Goal: Check status: Check status

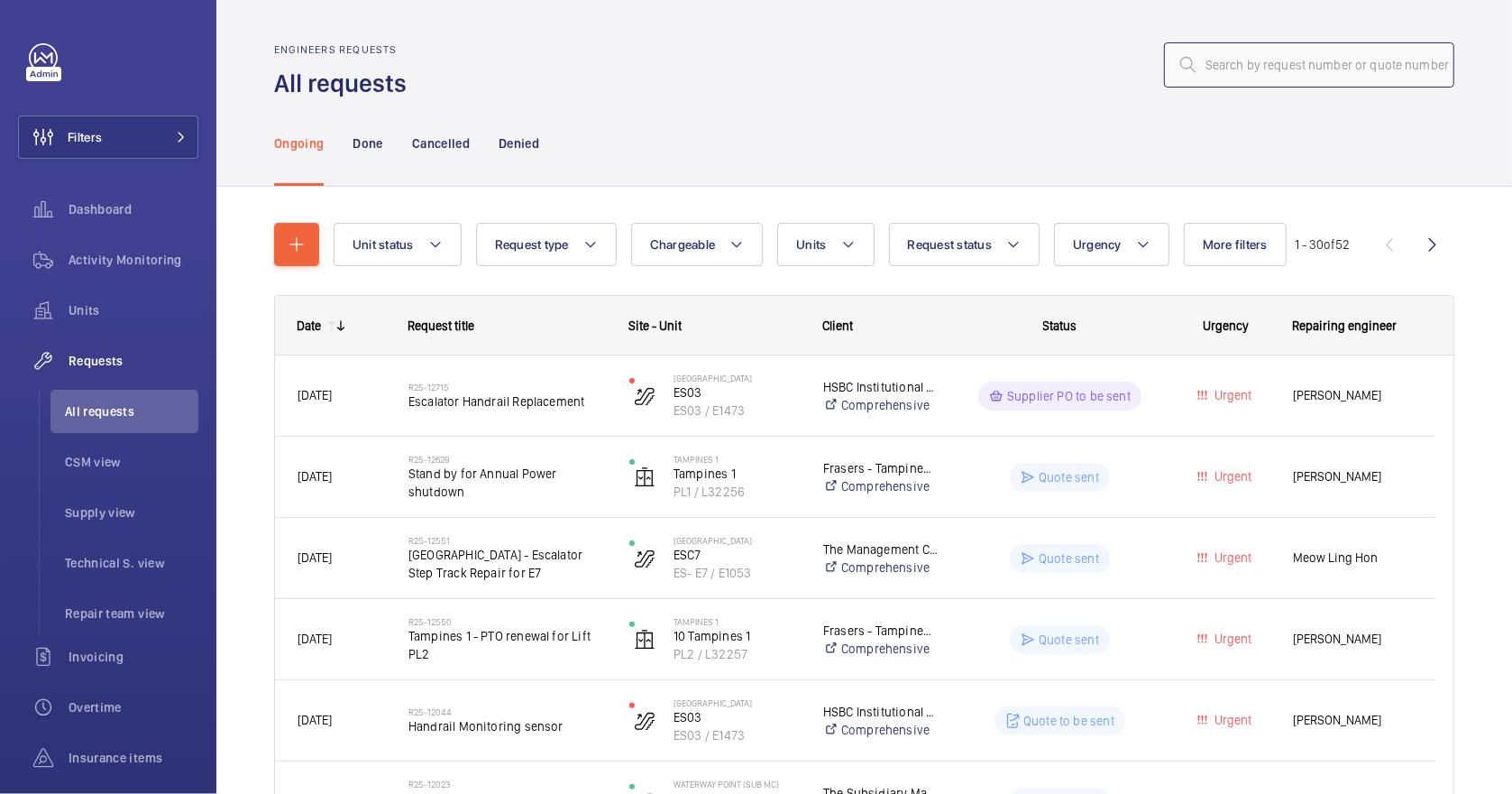
click at [1250, 76] on input "text" at bounding box center [1309, 65] width 290 height 45
click at [360, 142] on p "Done" at bounding box center [368, 143] width 30 height 18
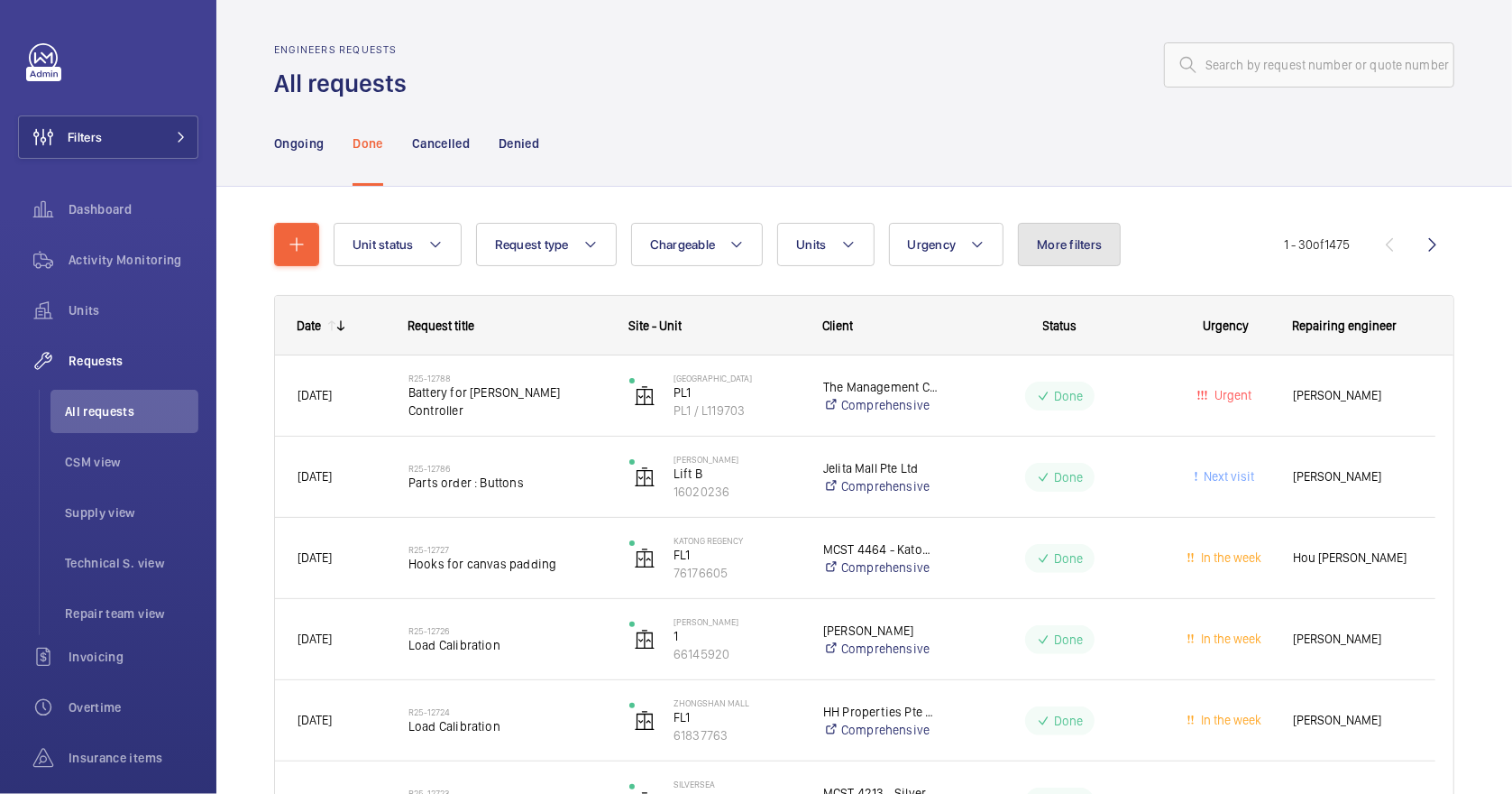
click at [1057, 248] on span "More filters" at bounding box center [1069, 244] width 65 height 15
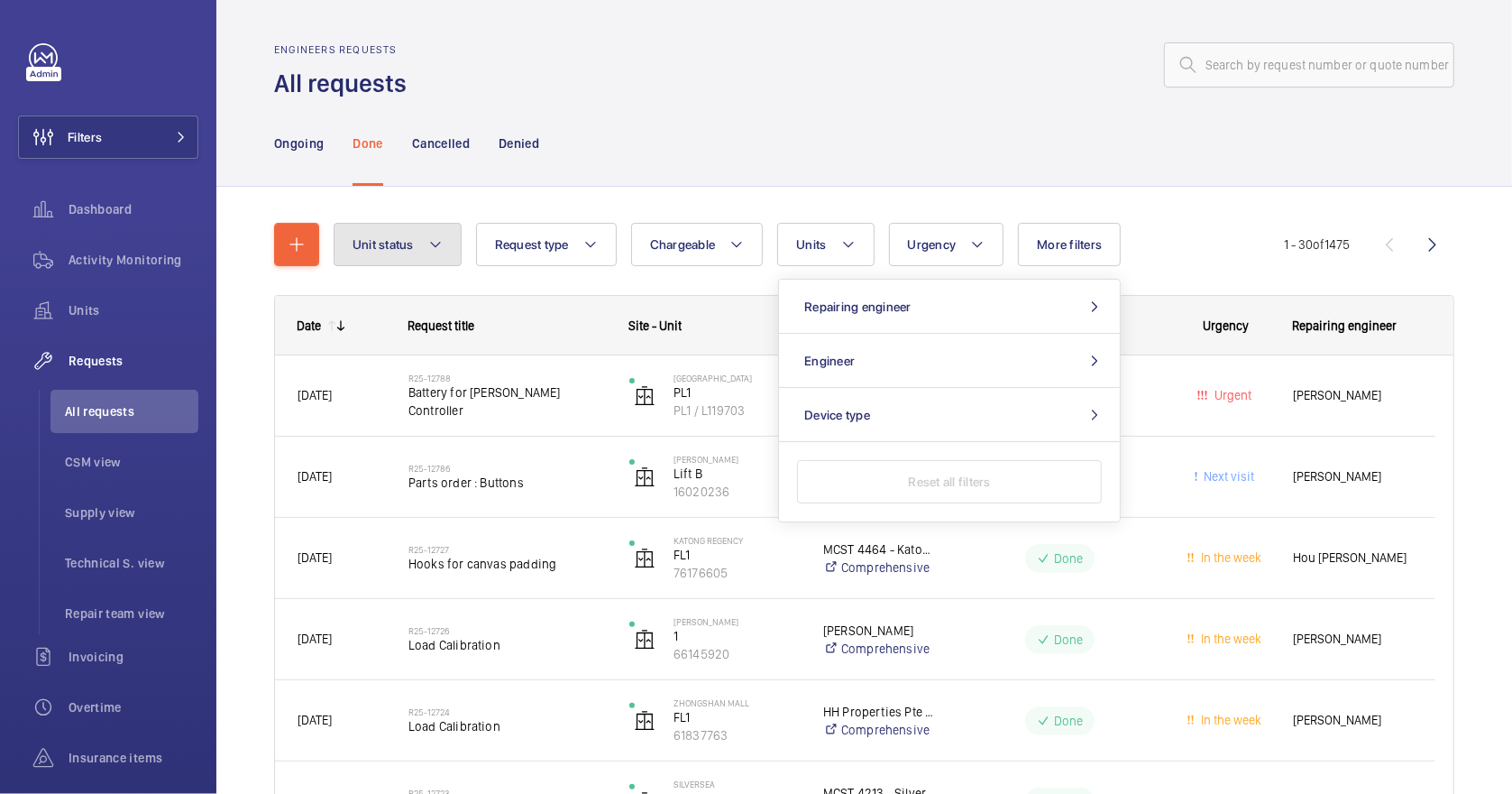
click at [432, 245] on mat-icon at bounding box center [435, 244] width 15 height 22
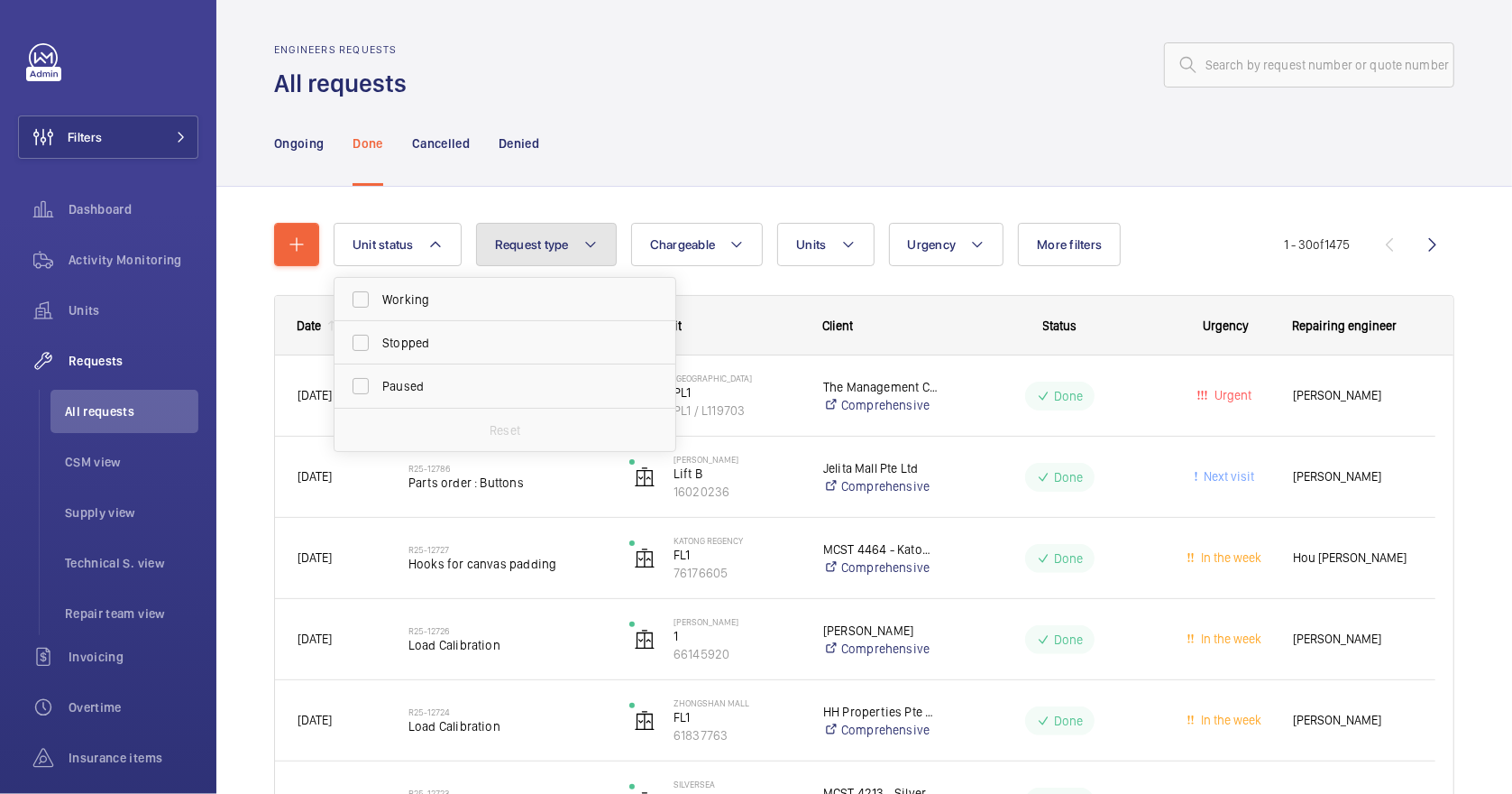
click at [586, 241] on mat-icon at bounding box center [590, 244] width 15 height 22
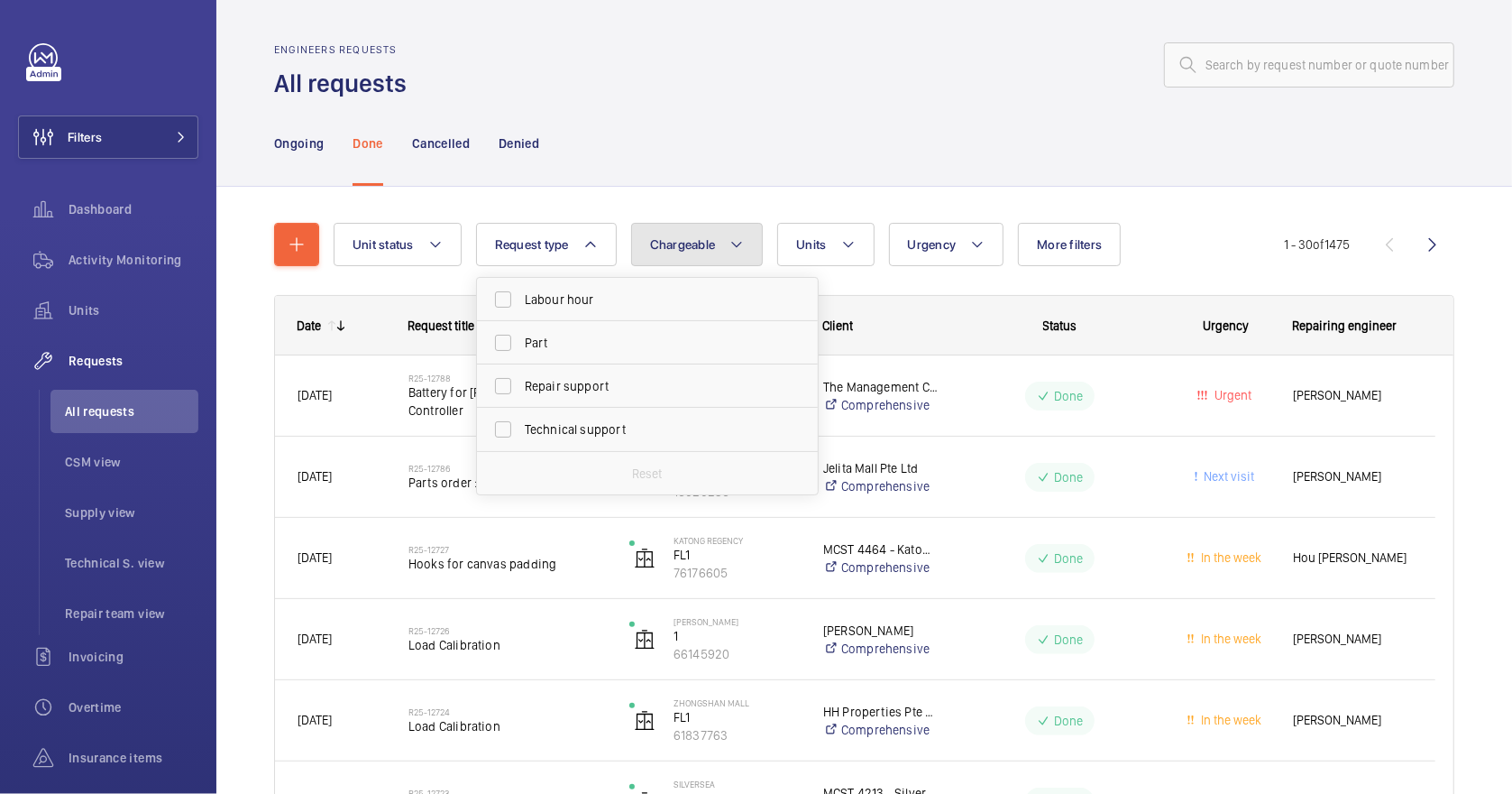
click at [722, 245] on button "Chargeable" at bounding box center [696, 244] width 132 height 44
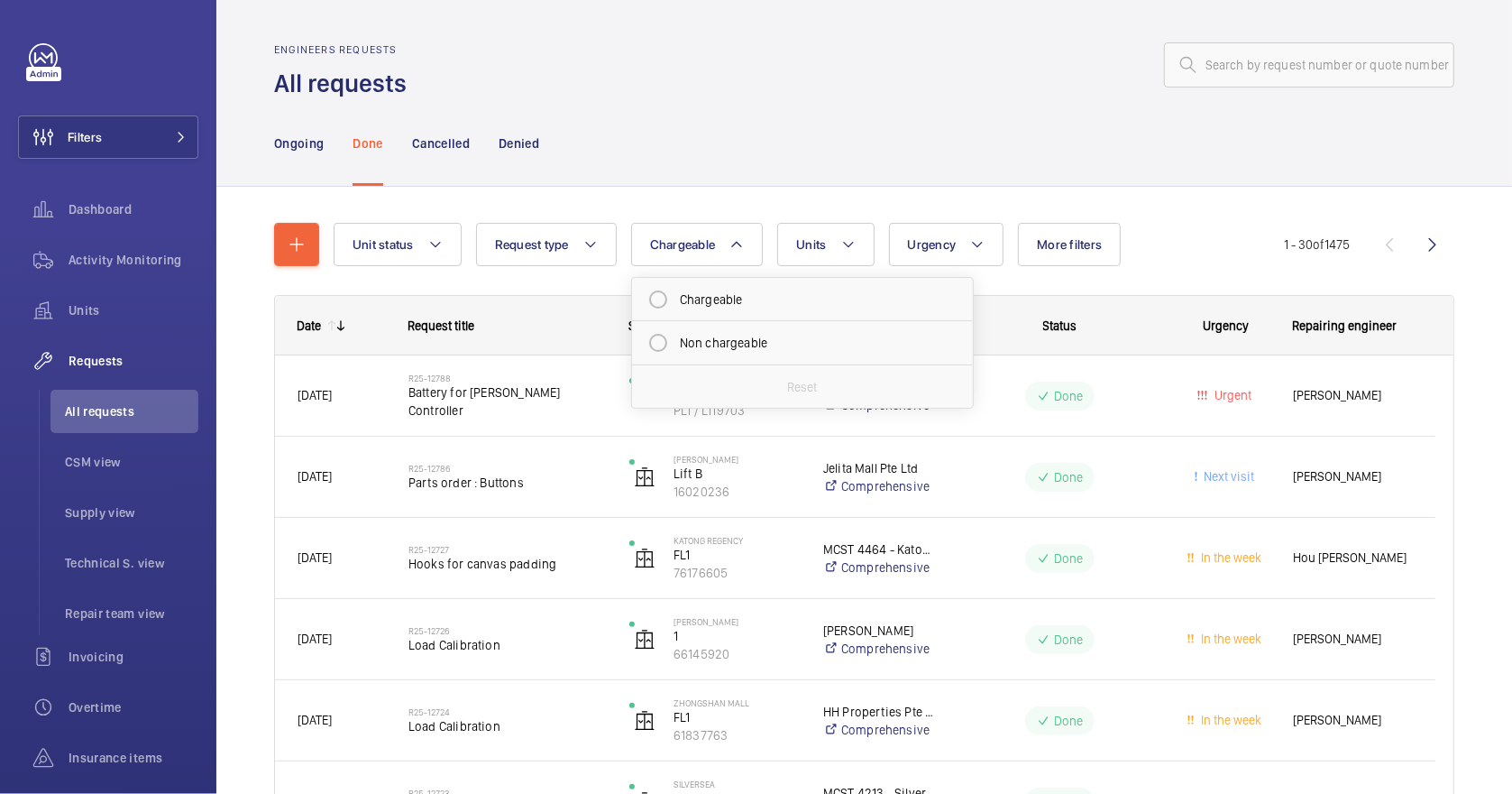
click at [873, 245] on div "Unit status Request type Chargeable Chargeable Non chargeable Reset Units Urgen…" at bounding box center [809, 244] width 951 height 44
click at [841, 249] on mat-icon at bounding box center [848, 244] width 15 height 22
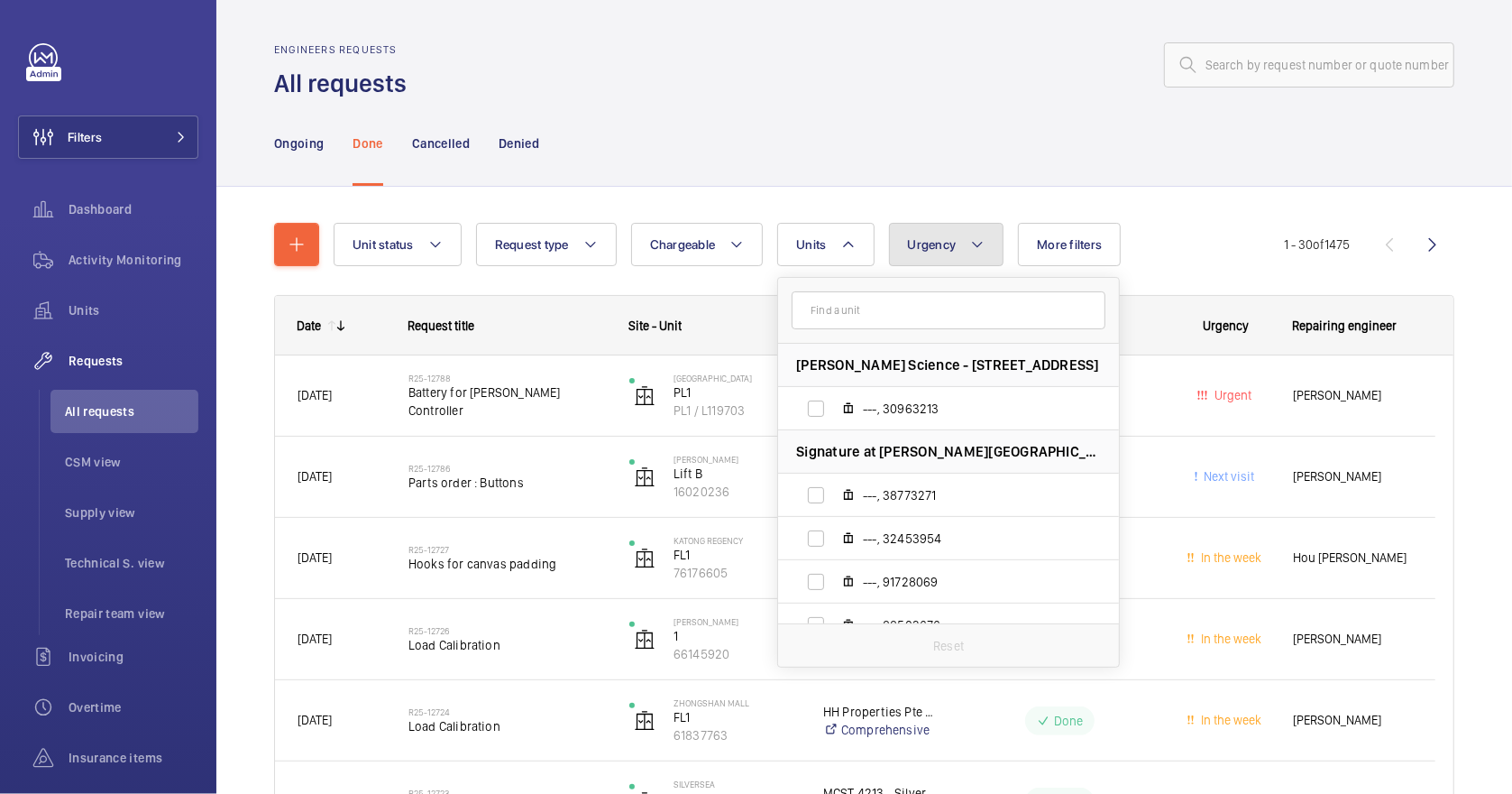
click at [950, 249] on span "Urgency" at bounding box center [932, 244] width 49 height 15
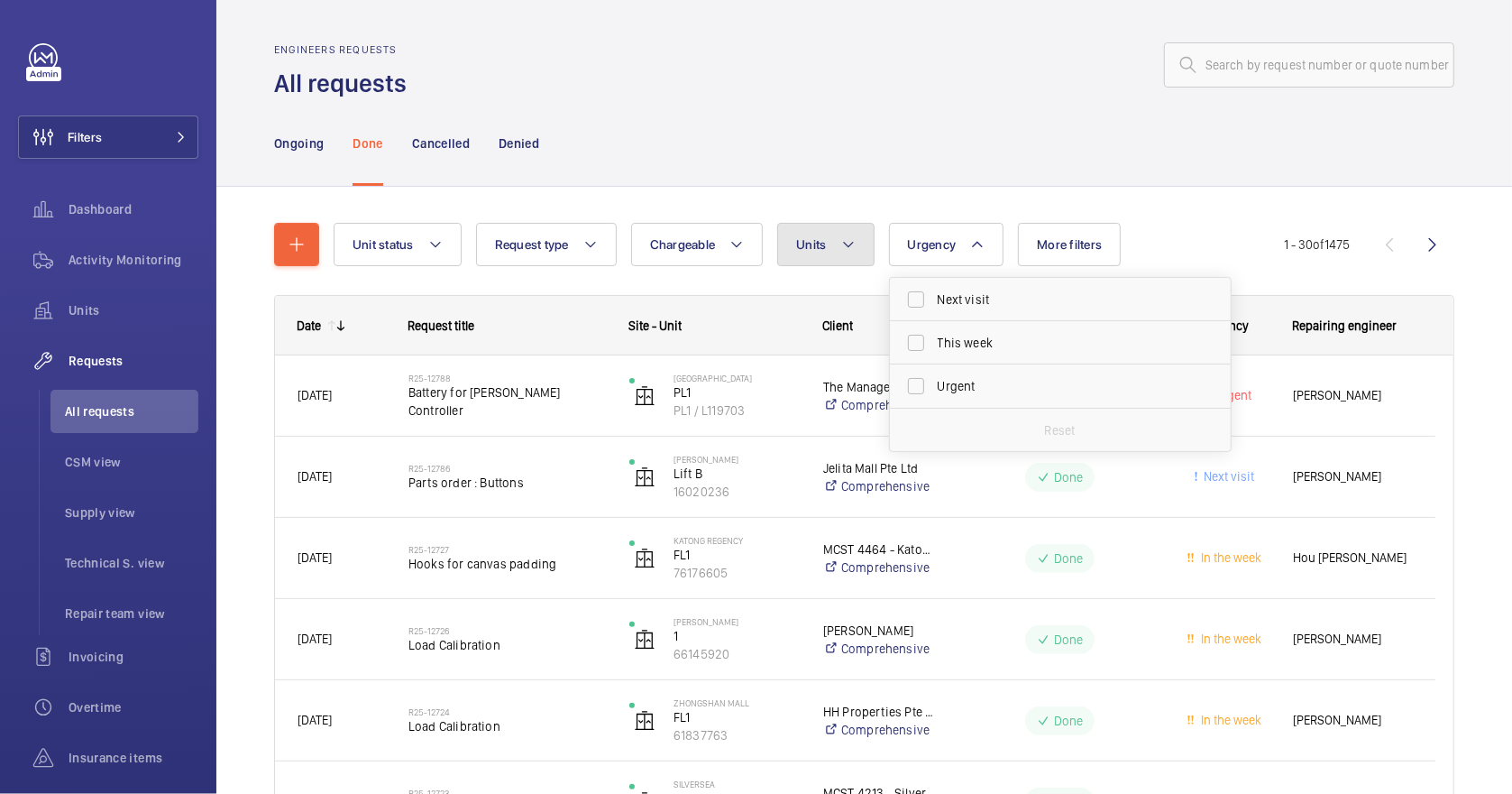
click at [843, 253] on mat-icon at bounding box center [848, 244] width 15 height 22
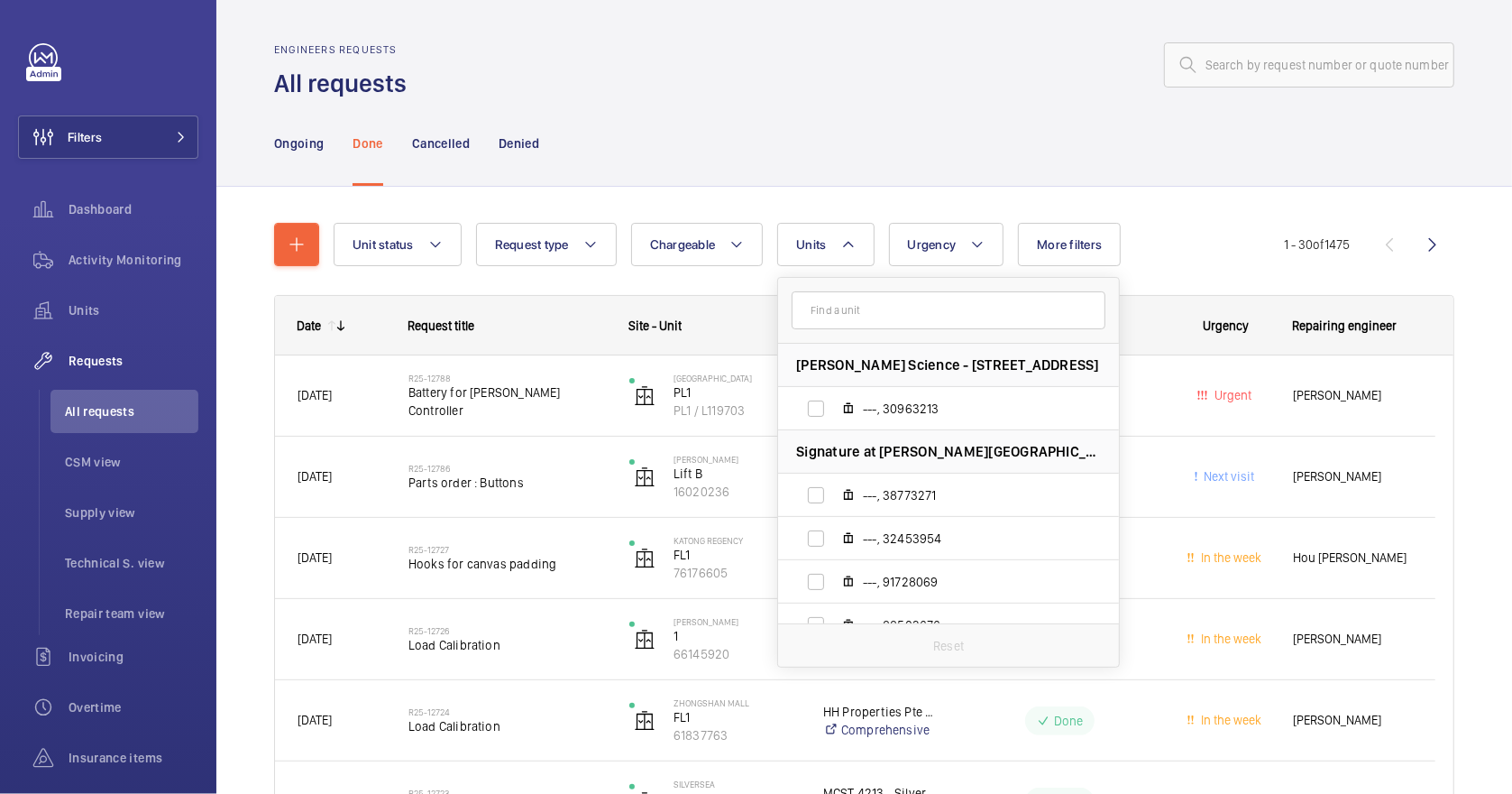
click at [843, 317] on input "text" at bounding box center [949, 310] width 314 height 38
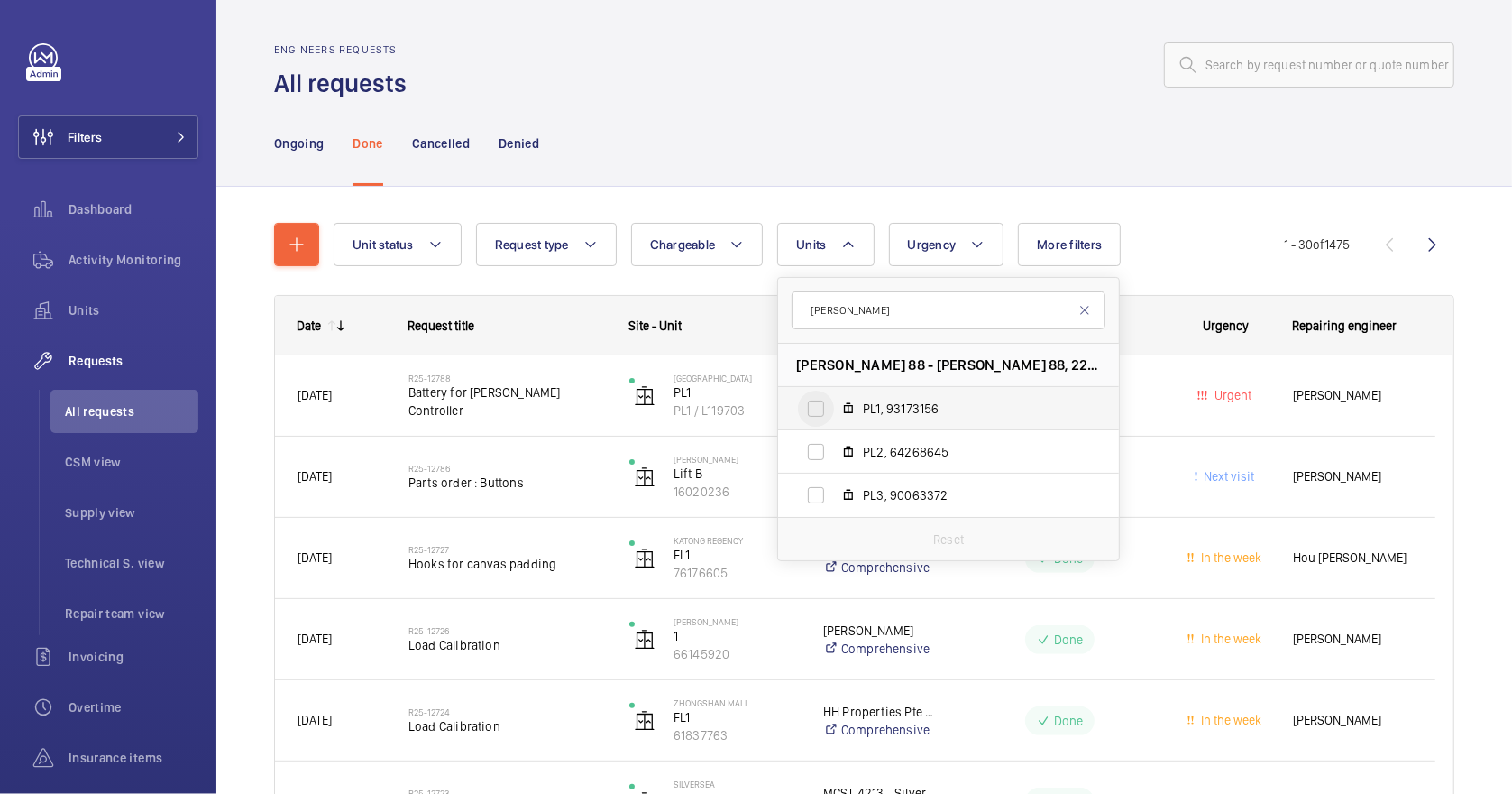
type input "[PERSON_NAME]"
click at [815, 410] on input "PL1, 93173156" at bounding box center [816, 408] width 36 height 36
checkbox input "true"
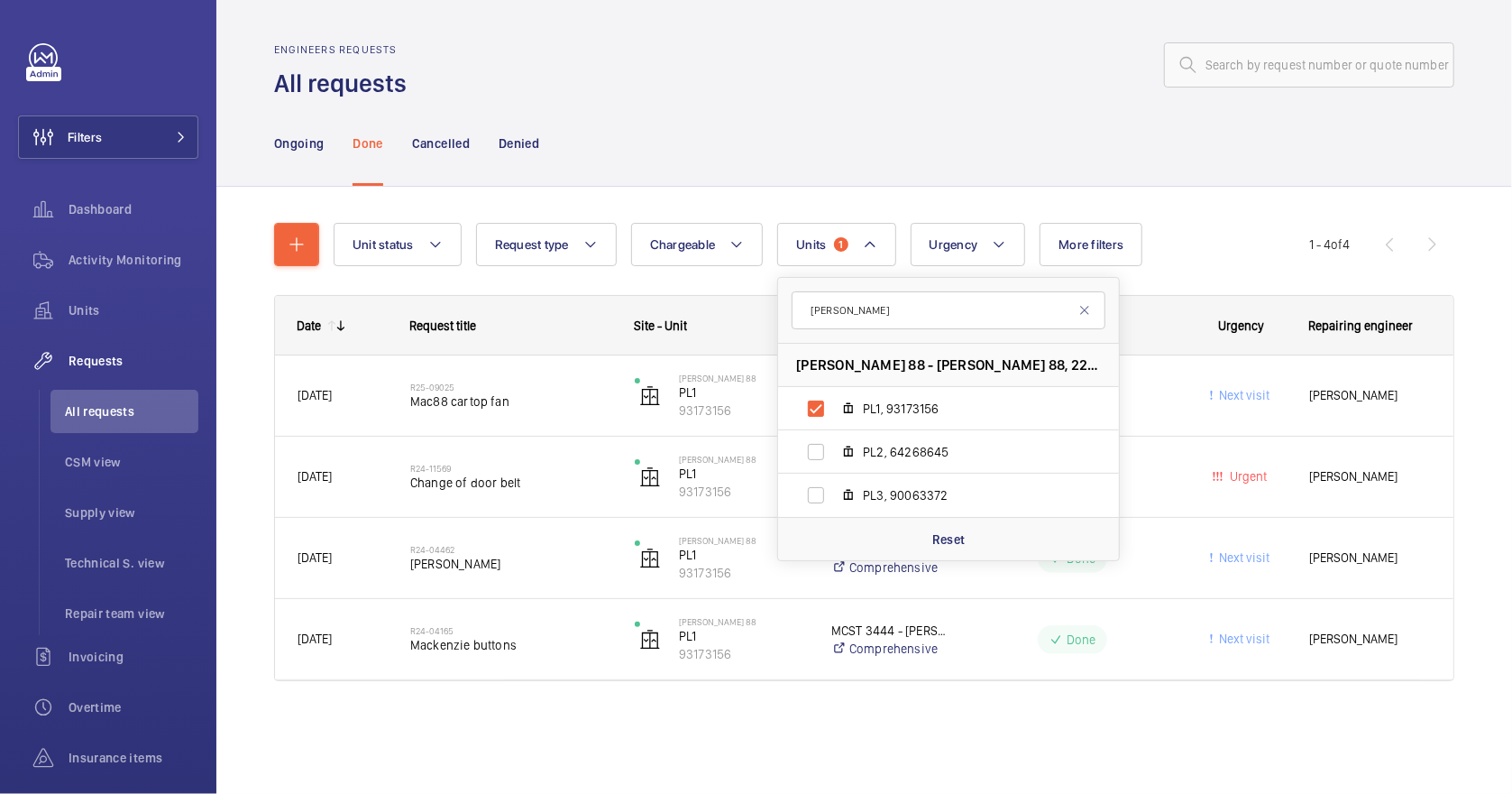
click at [765, 77] on div at bounding box center [936, 66] width 1037 height 44
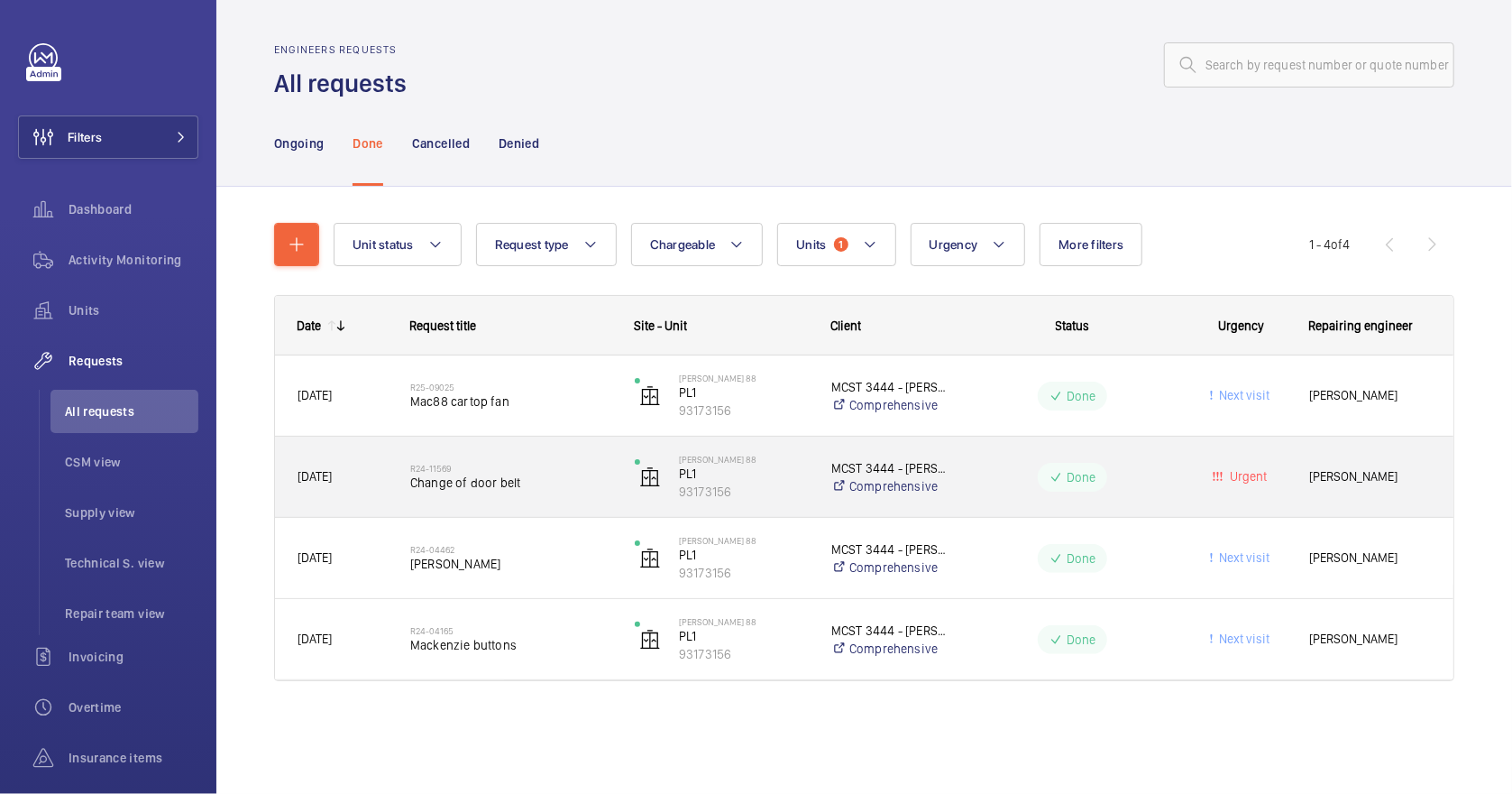
click at [569, 487] on span "Change of door belt" at bounding box center [511, 482] width 201 height 18
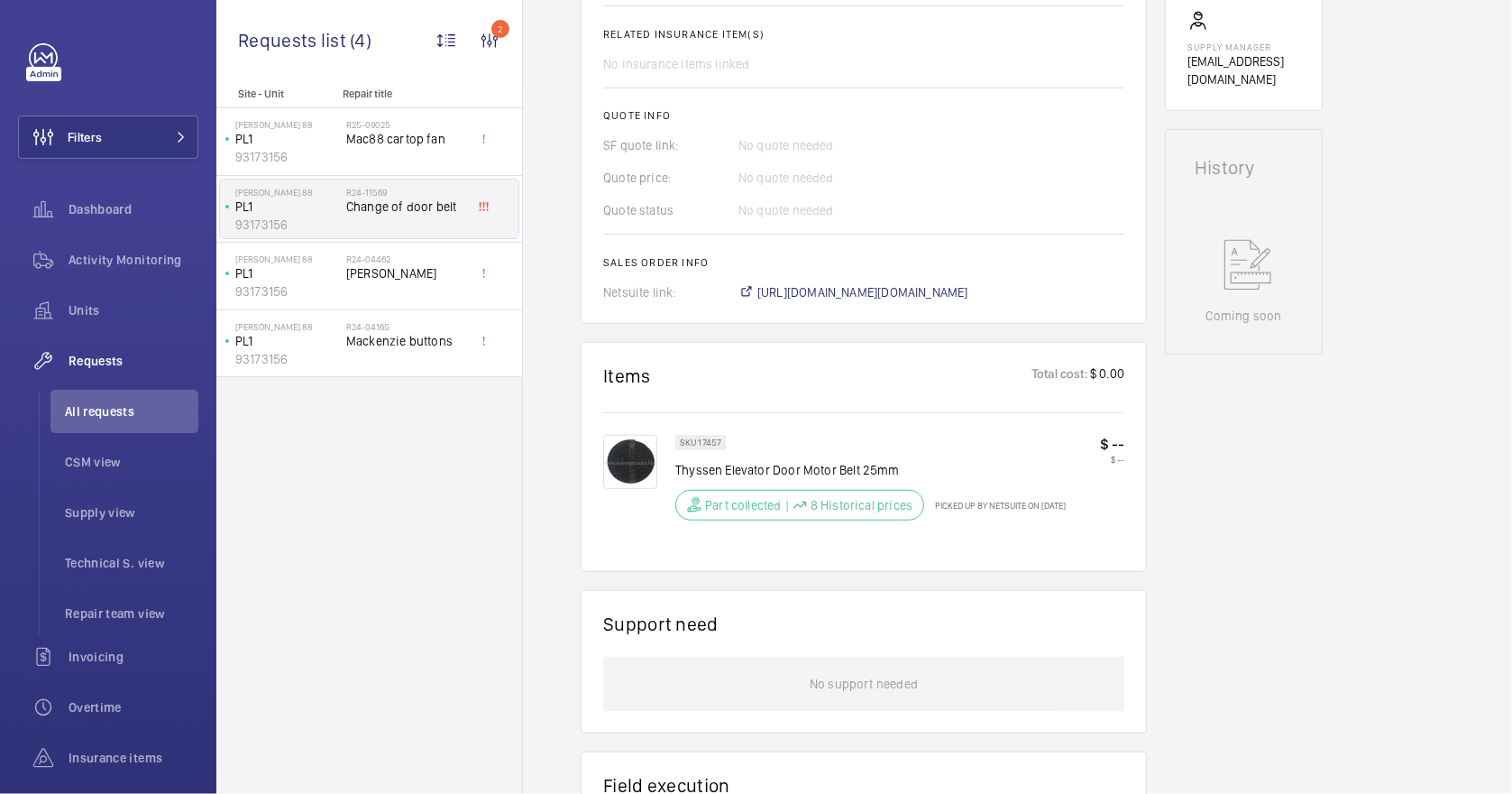
scroll to position [721, 0]
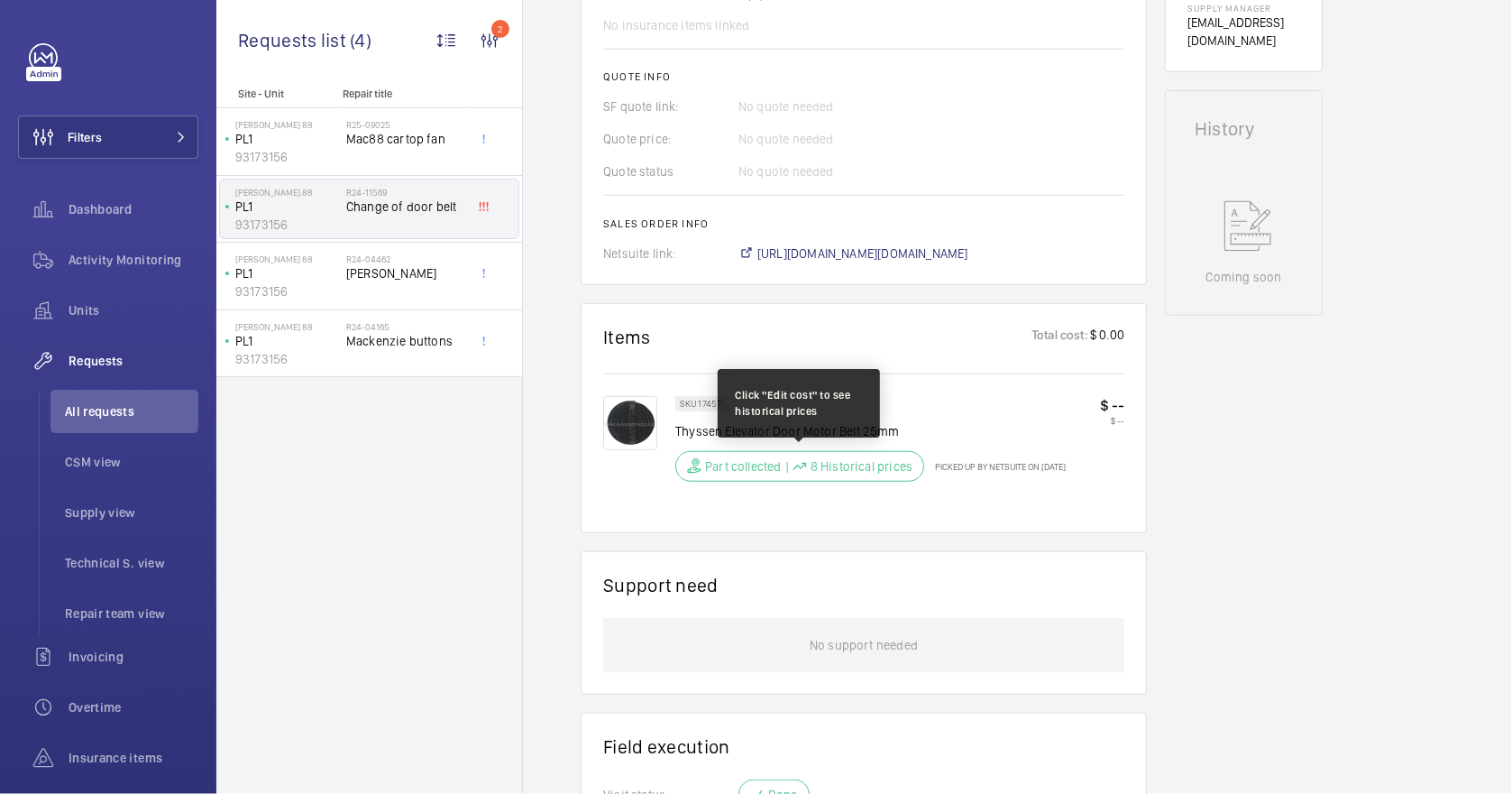
click at [726, 464] on p "Part collected" at bounding box center [743, 466] width 76 height 18
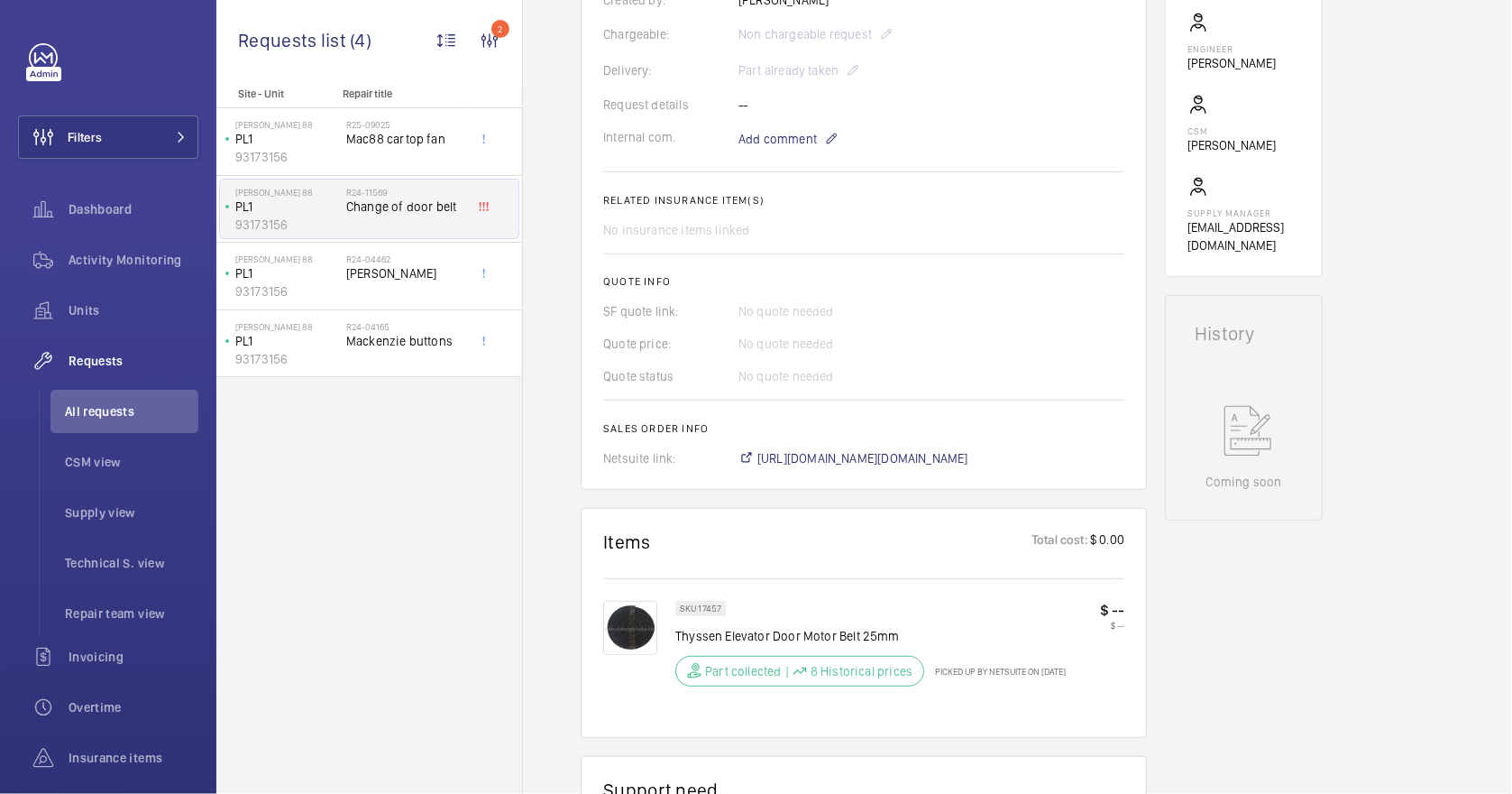
scroll to position [670, 0]
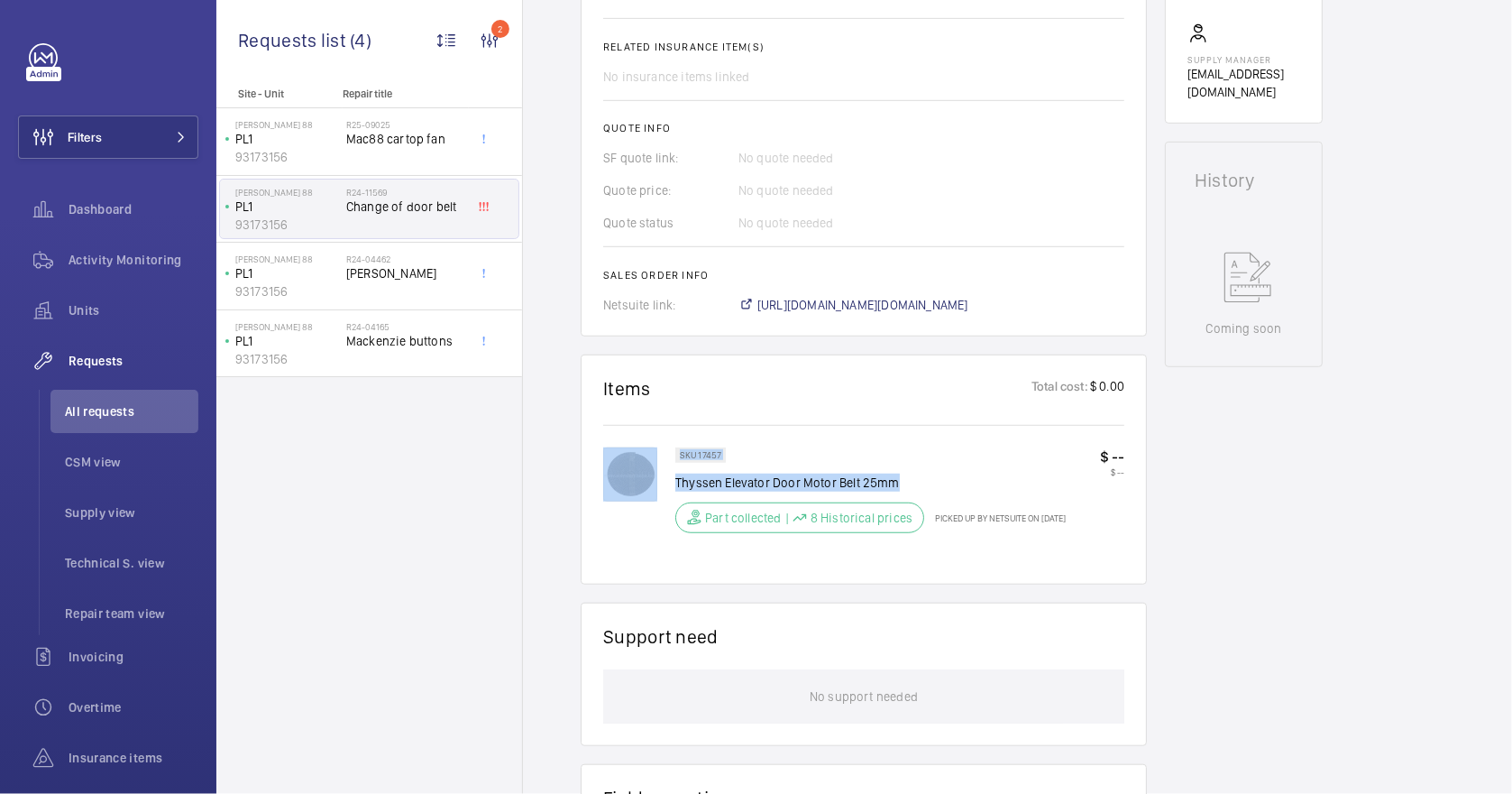
drag, startPoint x: 899, startPoint y: 483, endPoint x: 674, endPoint y: 483, distance: 225.0
click at [674, 483] on div "SKU 17457 Thyssen Elevator Door Motor Belt 25mm Part collected | 8 Historical p…" at bounding box center [863, 504] width 522 height 114
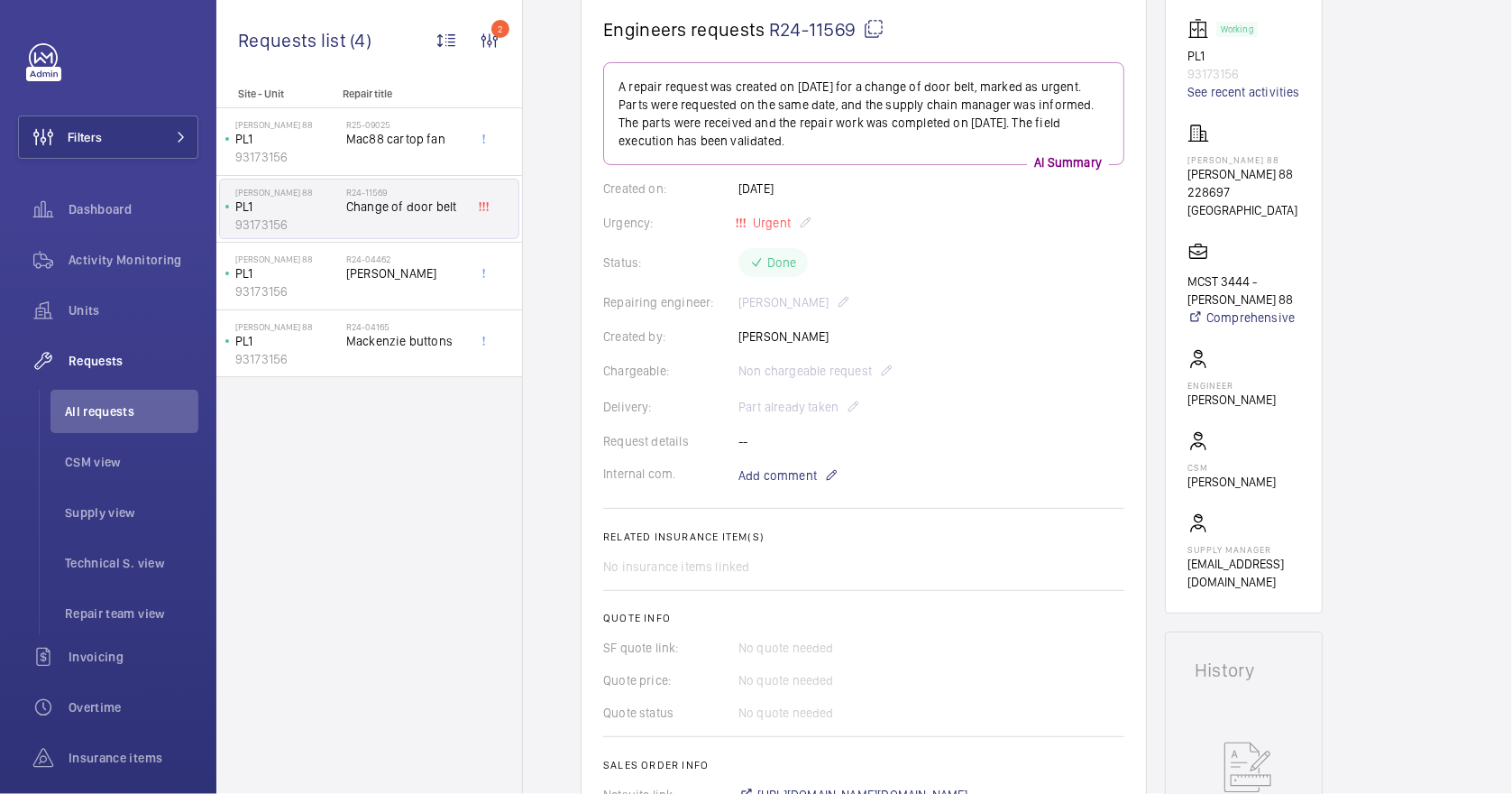
scroll to position [0, 0]
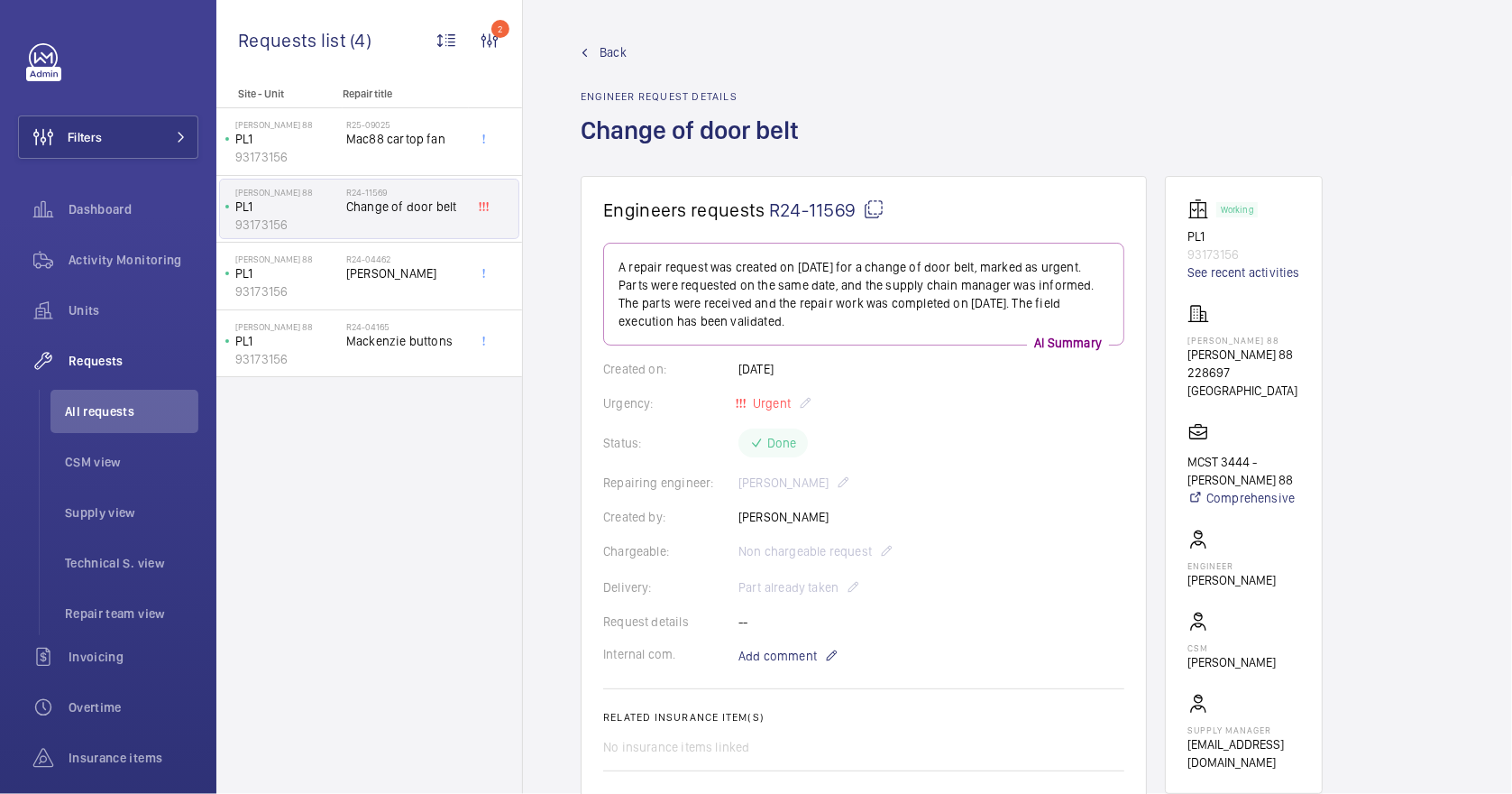
click at [597, 44] on link "Back" at bounding box center [694, 53] width 229 height 18
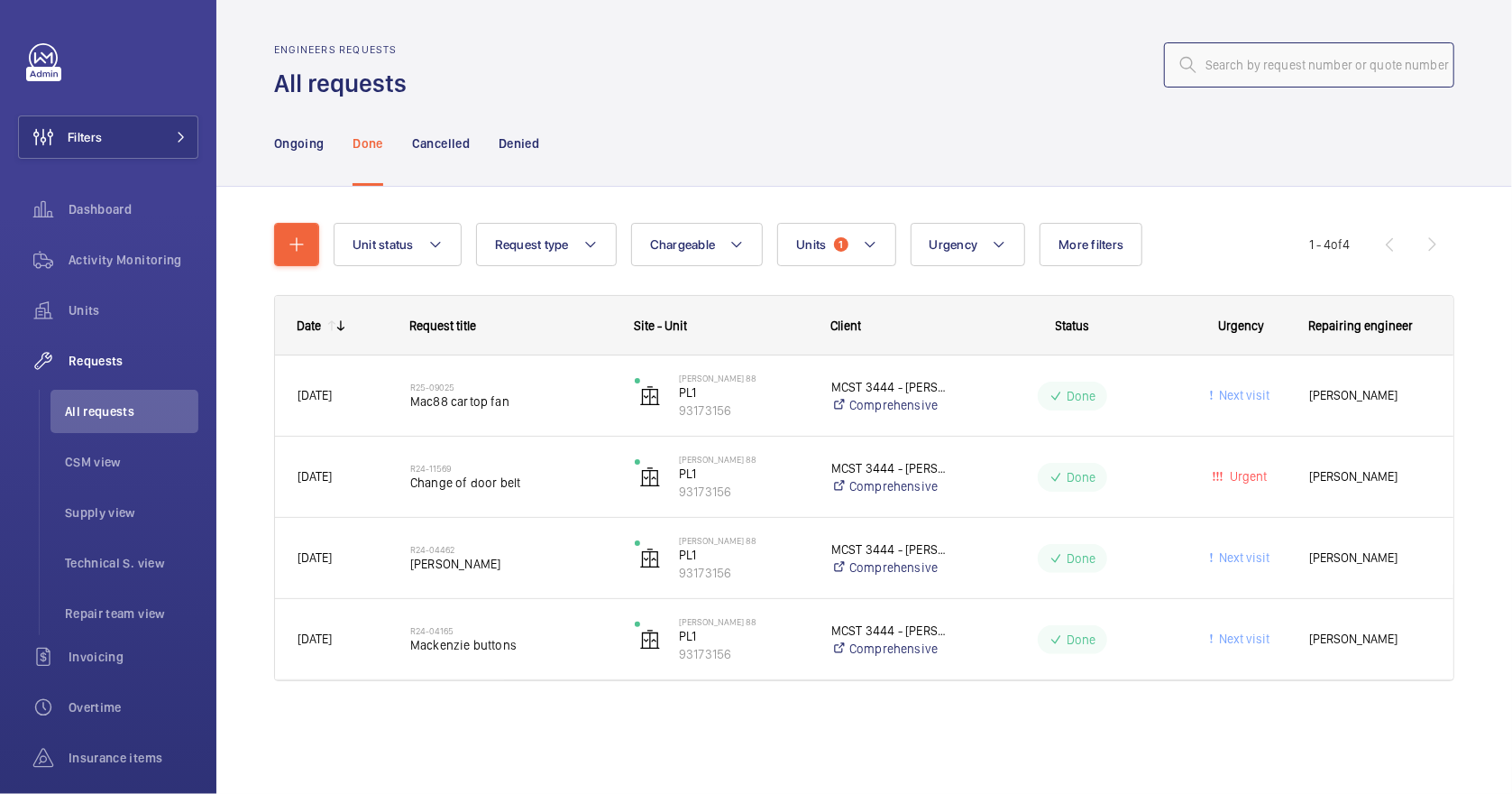
click at [1237, 74] on input "text" at bounding box center [1309, 65] width 290 height 45
paste input "R25-12788"
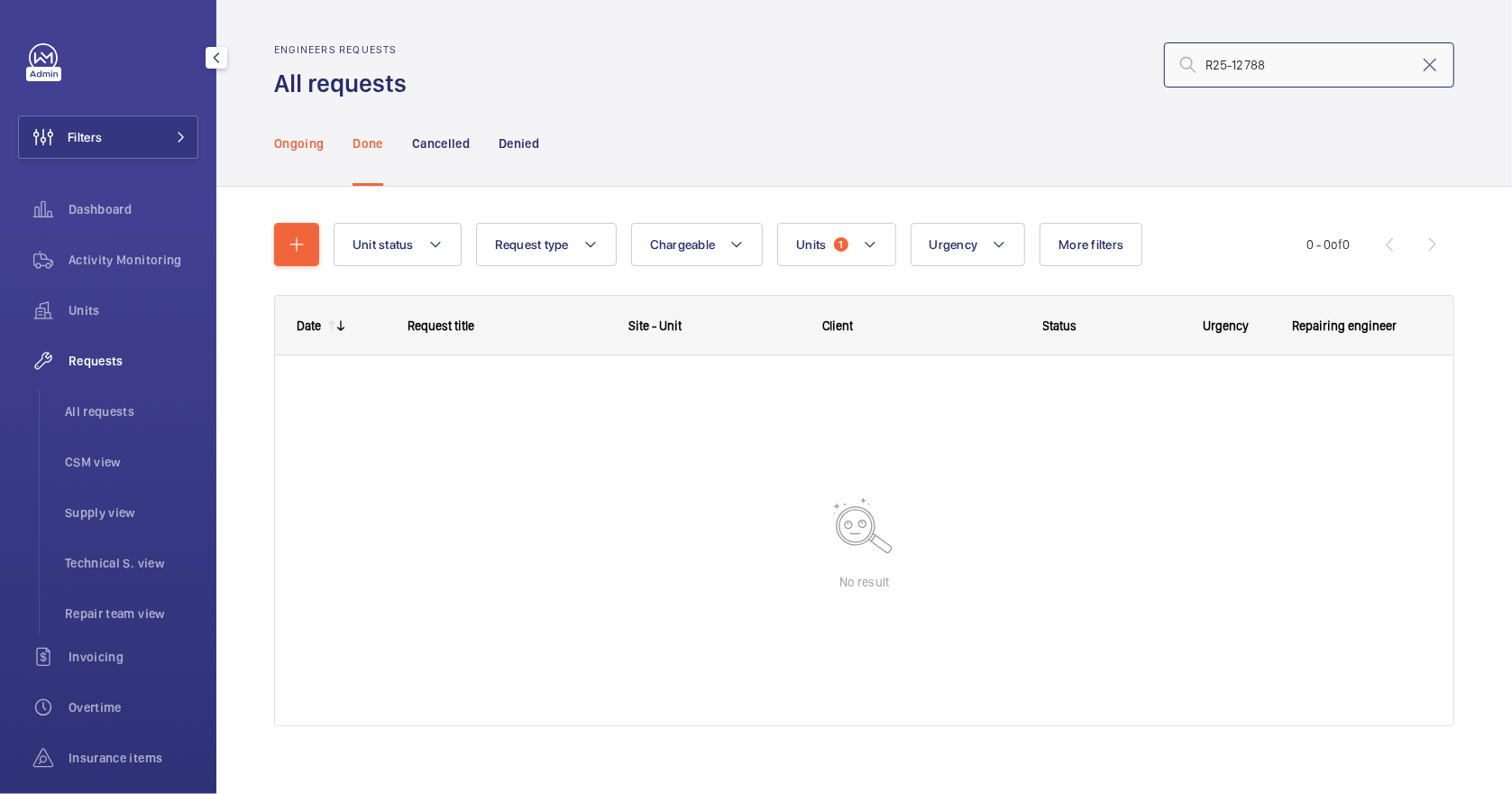
type input "R25-12788"
click at [295, 132] on div "Ongoing" at bounding box center [299, 143] width 50 height 85
click at [1291, 67] on input "R25-12788" at bounding box center [1309, 65] width 290 height 45
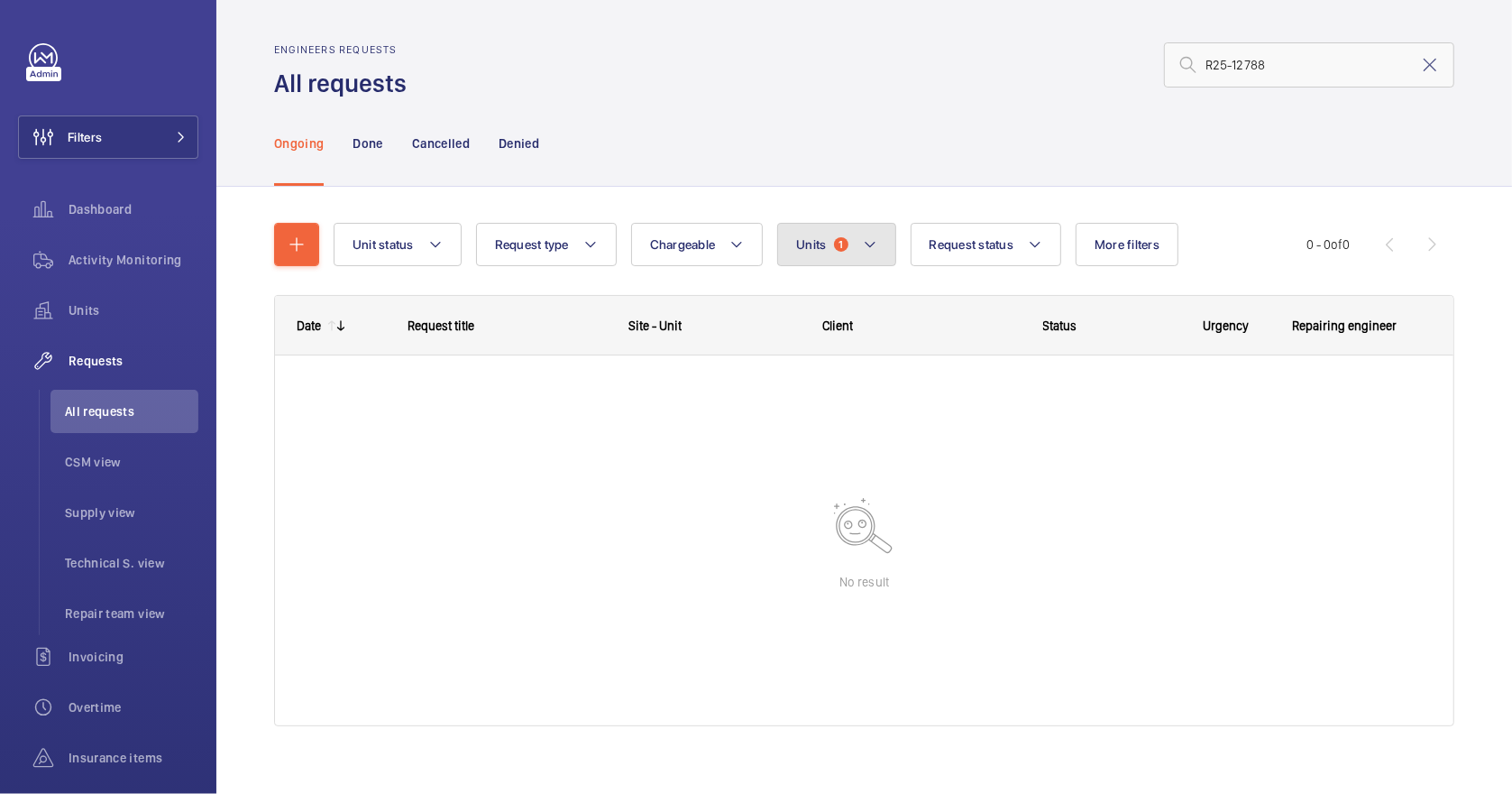
click at [832, 245] on button "Units 1" at bounding box center [835, 244] width 118 height 44
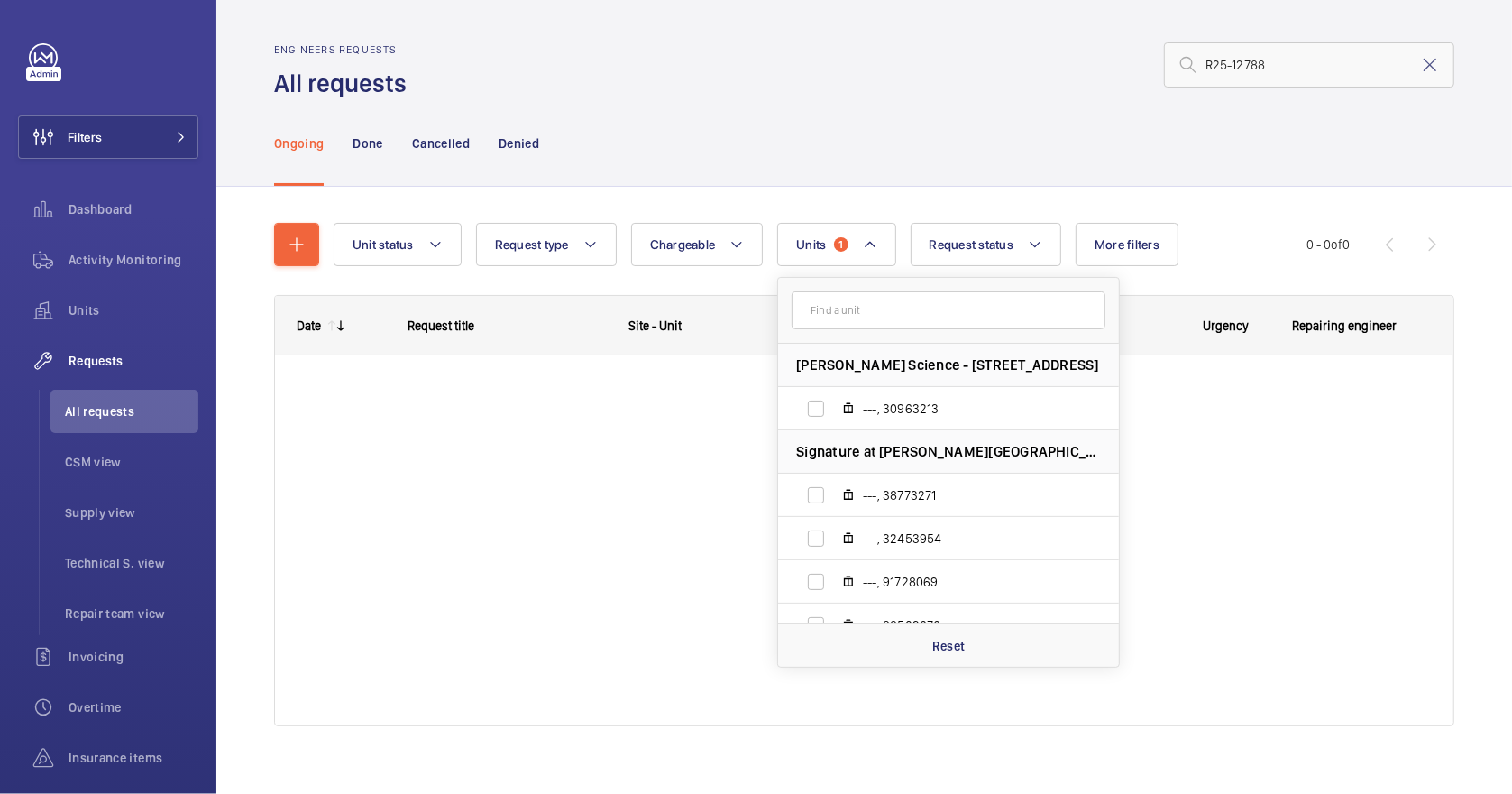
click at [1248, 480] on div at bounding box center [864, 541] width 1178 height 370
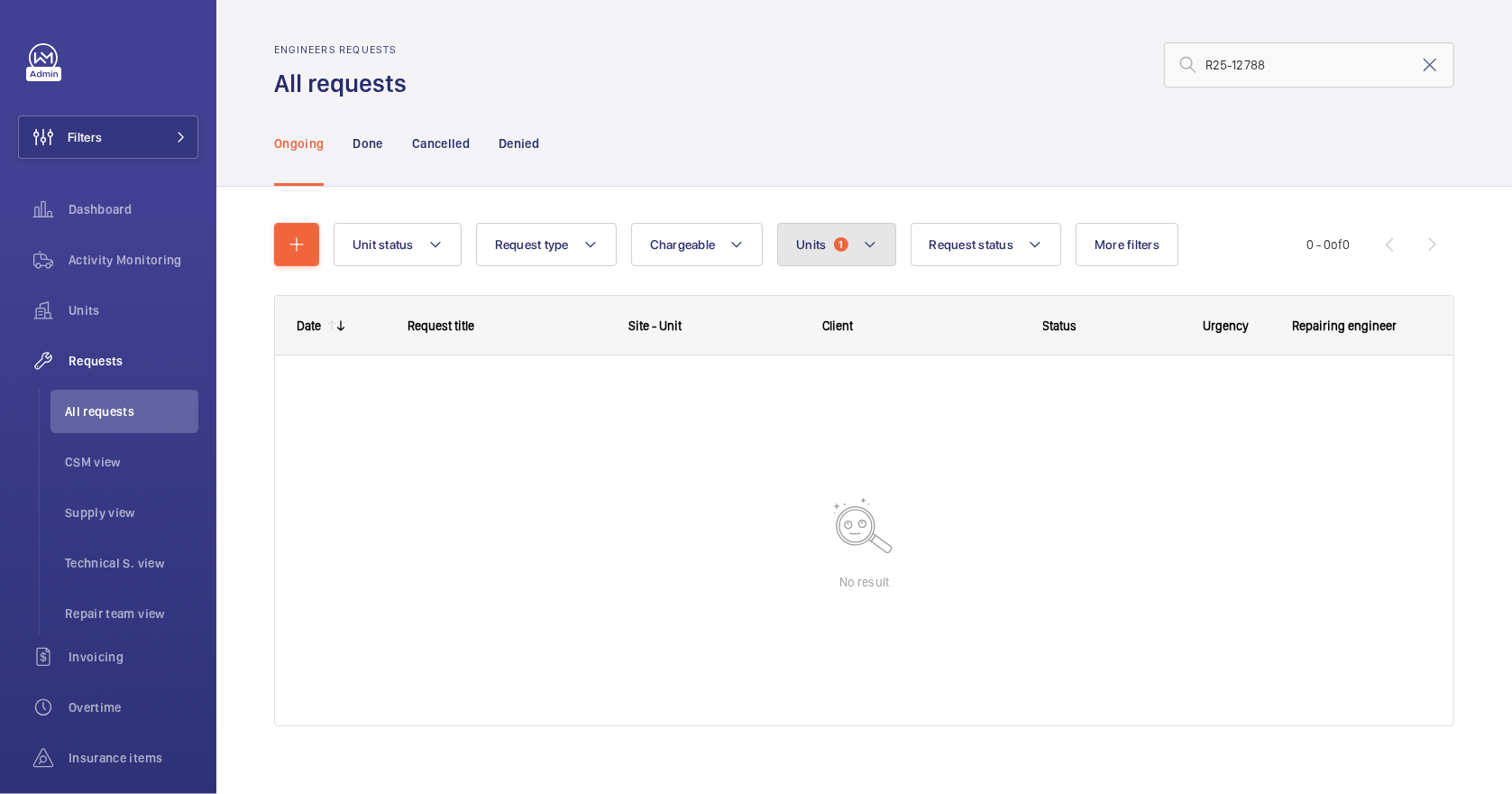
click at [864, 242] on mat-icon at bounding box center [869, 244] width 15 height 22
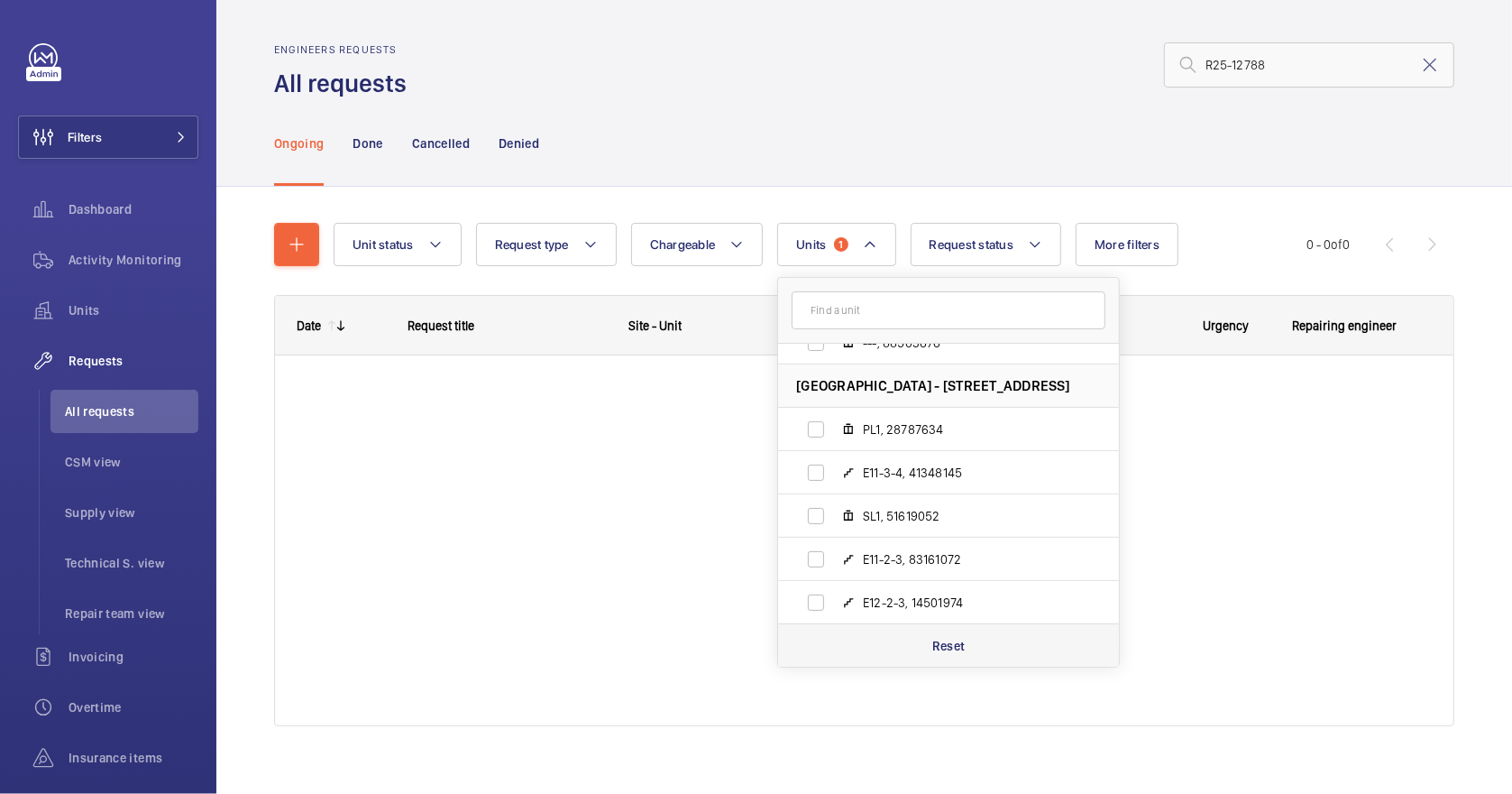
scroll to position [340, 0]
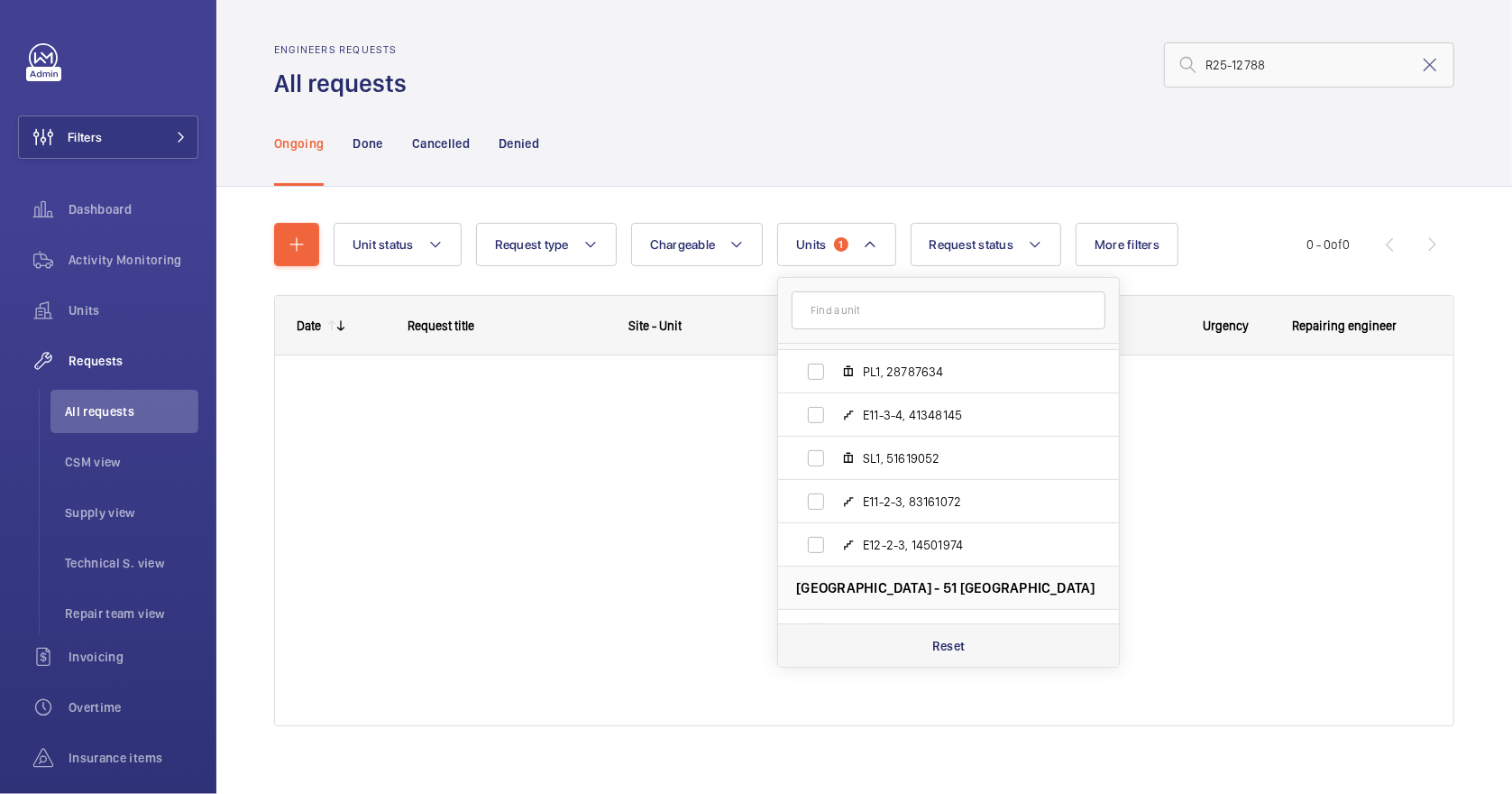
click at [949, 648] on p "Reset" at bounding box center [949, 646] width 34 height 18
click at [1385, 629] on div at bounding box center [864, 541] width 1178 height 370
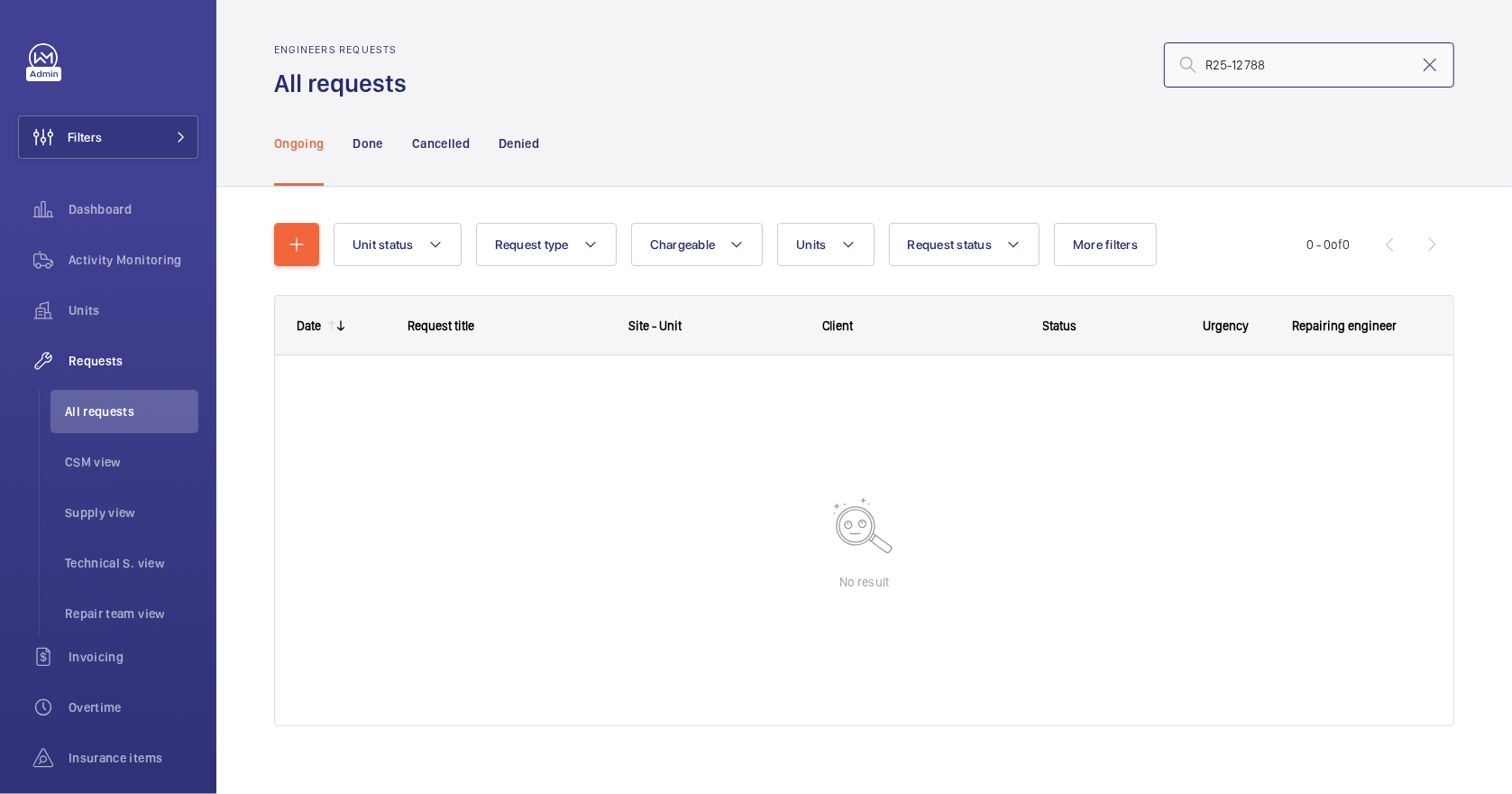
click at [1292, 69] on input "R25-12788" at bounding box center [1309, 65] width 290 height 45
click at [688, 456] on div at bounding box center [864, 541] width 1178 height 370
click at [1305, 67] on input "R25-12788" at bounding box center [1309, 65] width 290 height 45
drag, startPoint x: 1284, startPoint y: 63, endPoint x: 1132, endPoint y: 54, distance: 152.3
click at [1132, 54] on div "R25-12788" at bounding box center [936, 66] width 1037 height 44
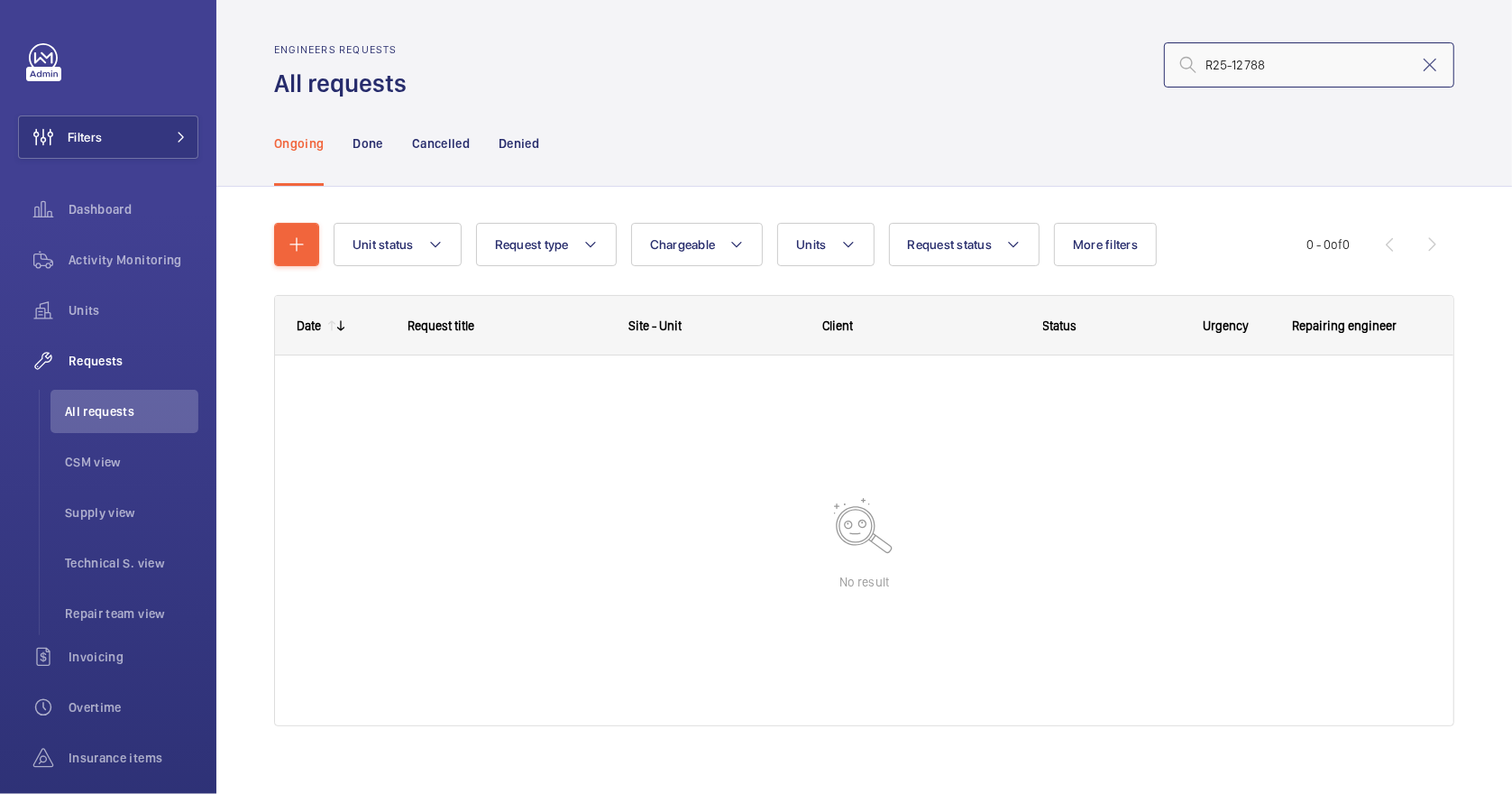
click at [1269, 64] on input "R25-12788" at bounding box center [1309, 65] width 290 height 45
drag, startPoint x: 1269, startPoint y: 64, endPoint x: 999, endPoint y: 43, distance: 270.8
click at [999, 44] on div "R25-12788" at bounding box center [936, 66] width 1037 height 44
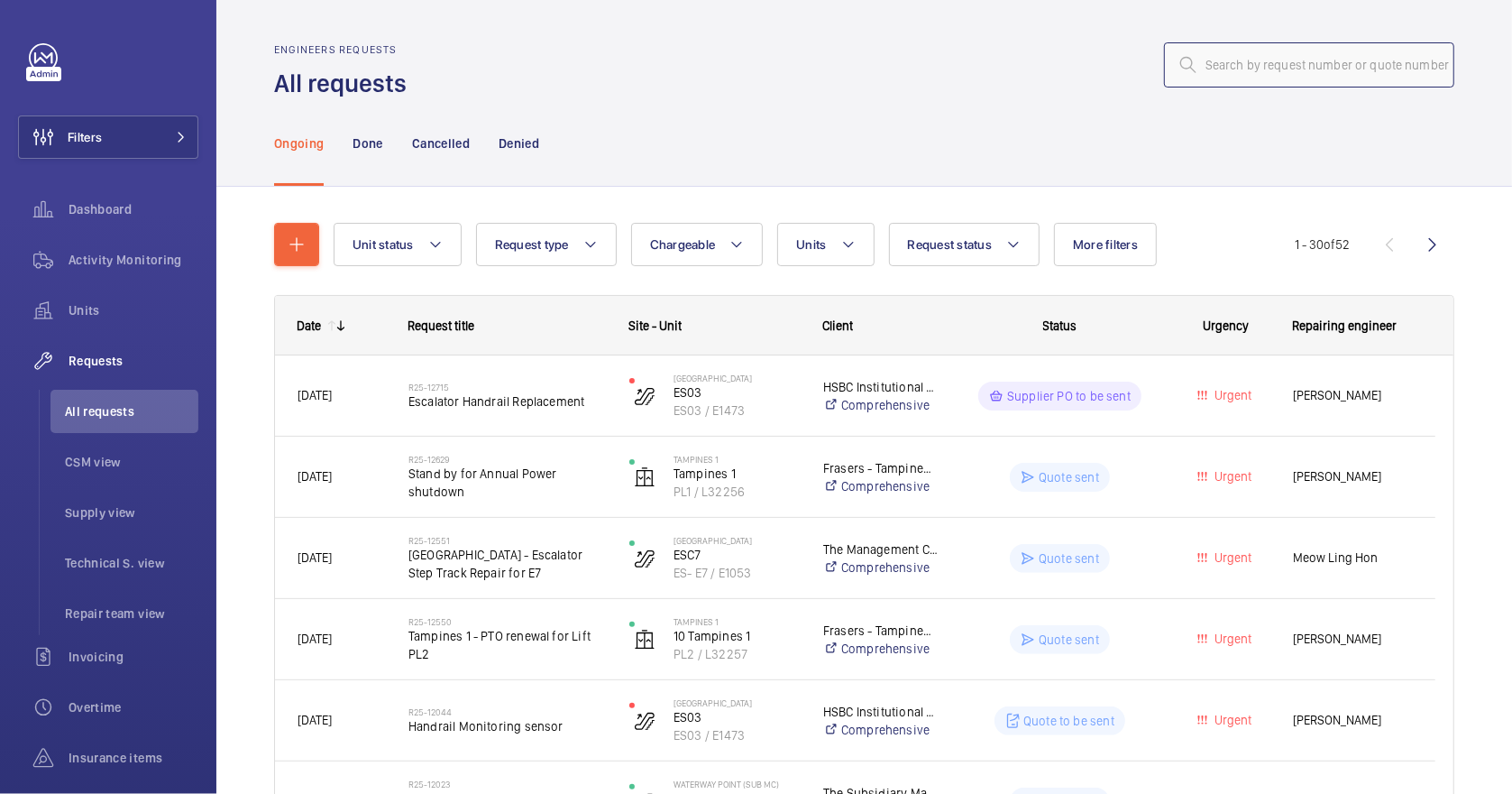
click at [1244, 63] on input "text" at bounding box center [1309, 65] width 290 height 45
type input "R25-12788"
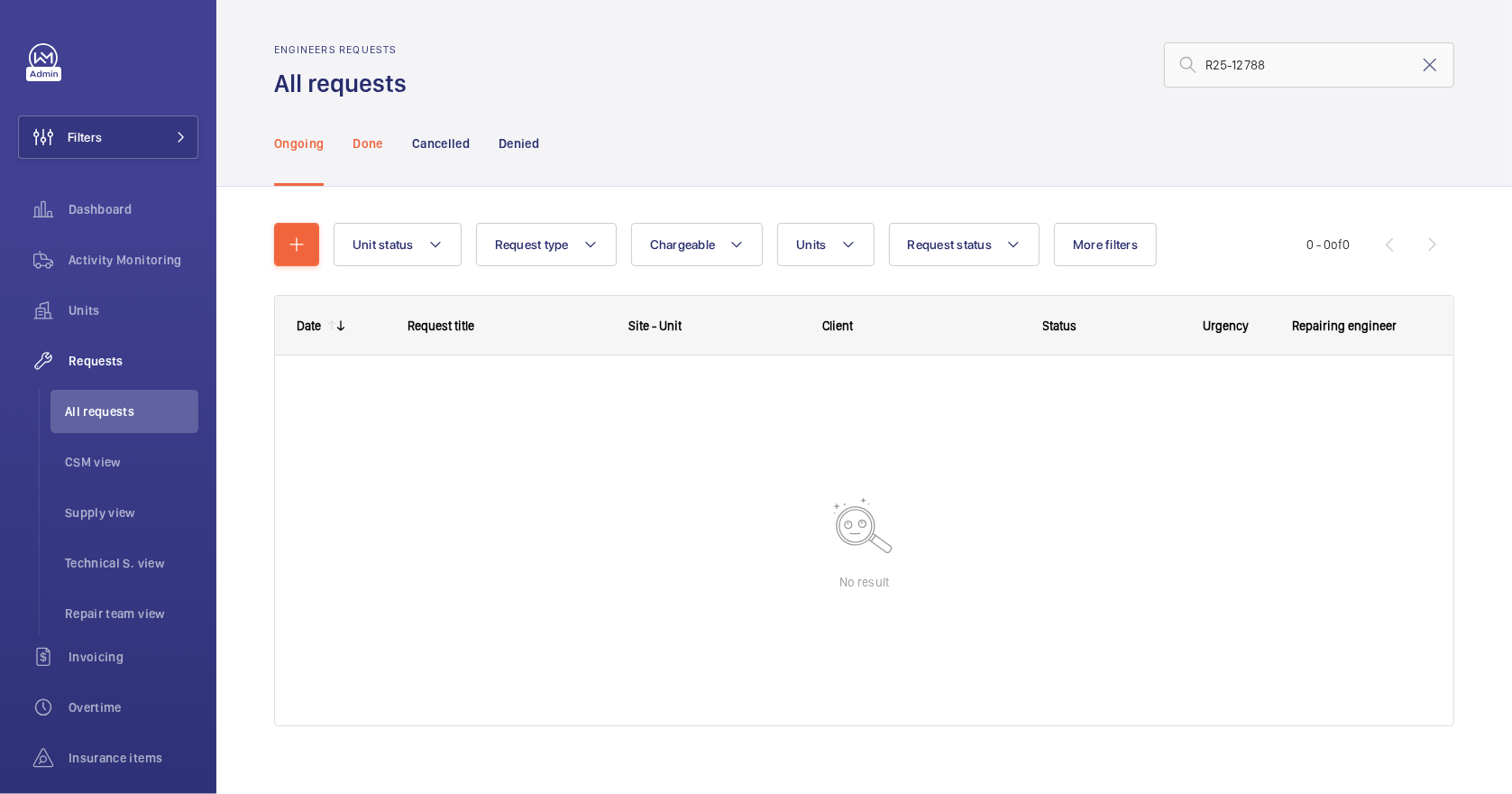
click at [366, 141] on p "Done" at bounding box center [368, 143] width 30 height 18
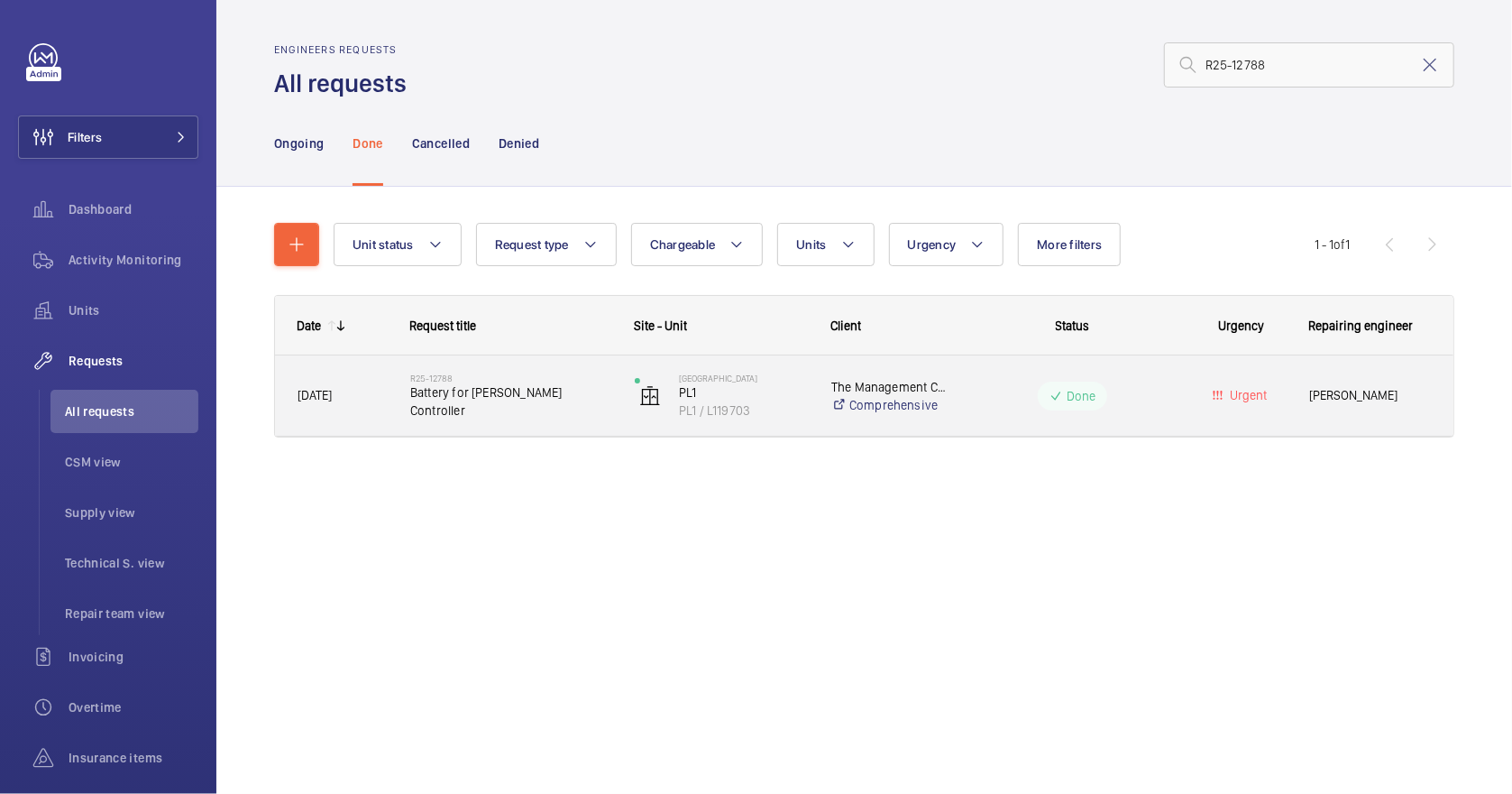
click at [528, 414] on div "R25-12788 Battery for [PERSON_NAME] Controller" at bounding box center [511, 396] width 201 height 53
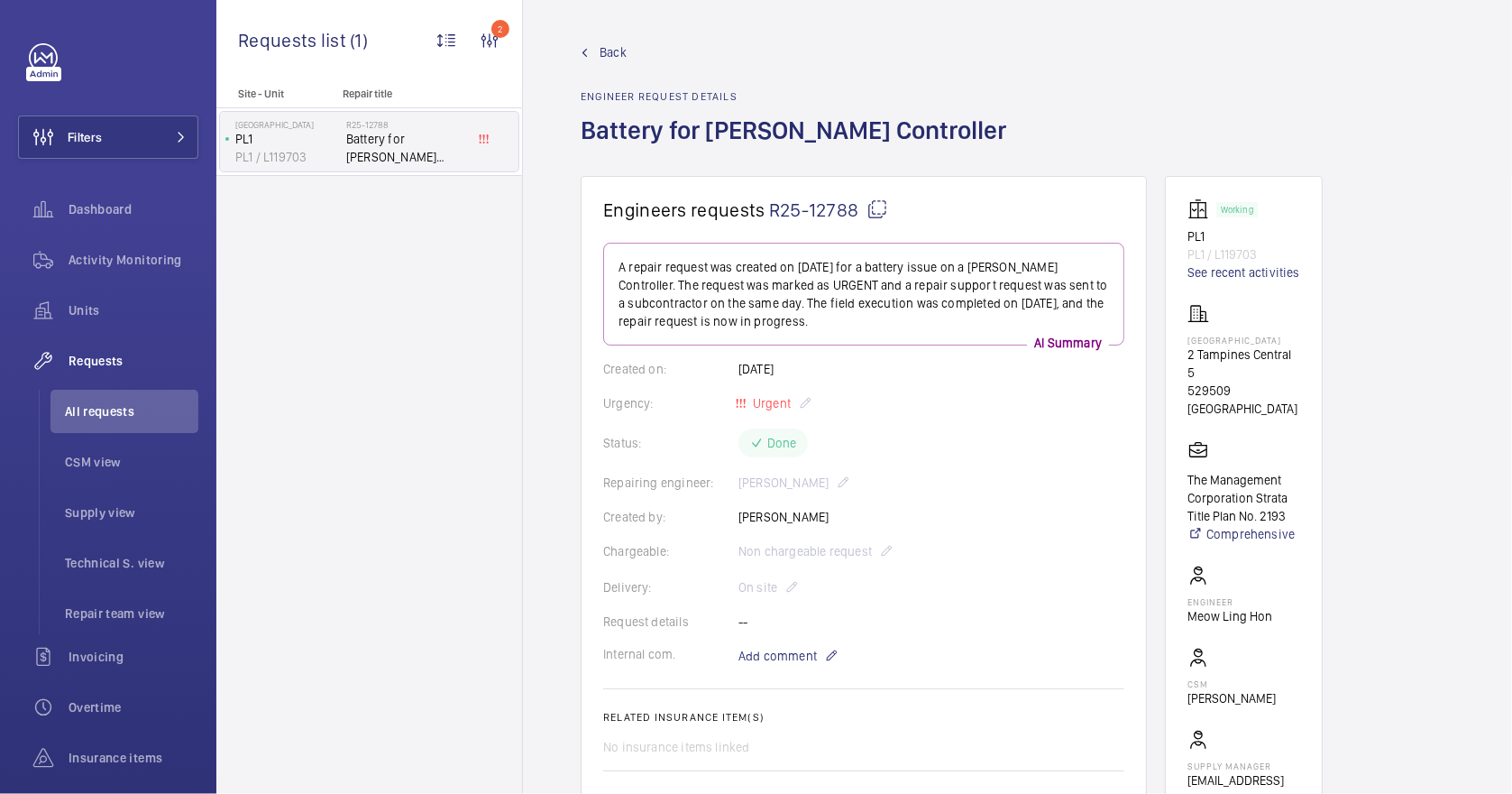
click at [594, 54] on link "Back" at bounding box center [798, 53] width 436 height 18
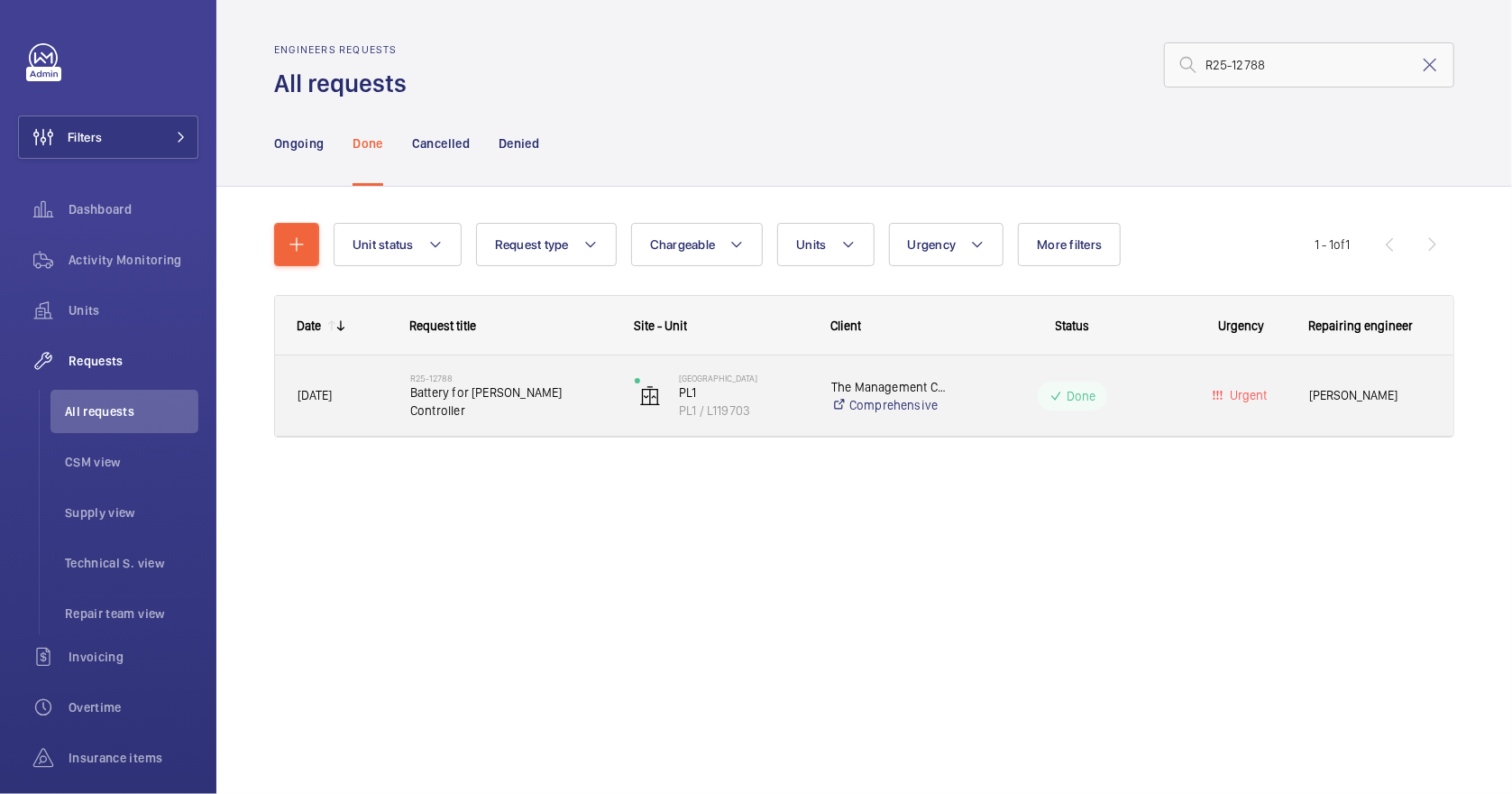
click at [493, 392] on span "Battery for [PERSON_NAME] Controller" at bounding box center [511, 401] width 201 height 36
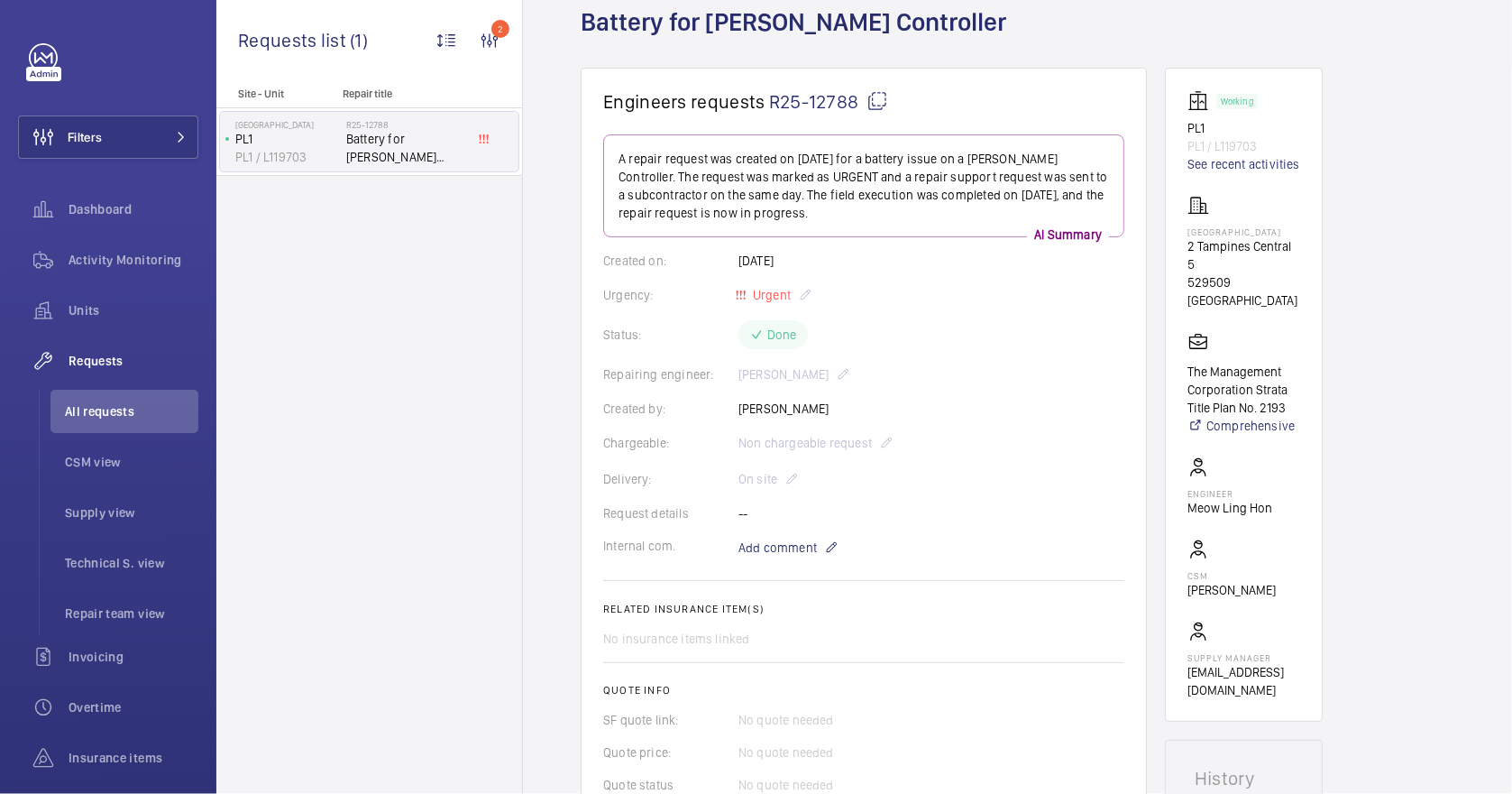
scroll to position [38, 0]
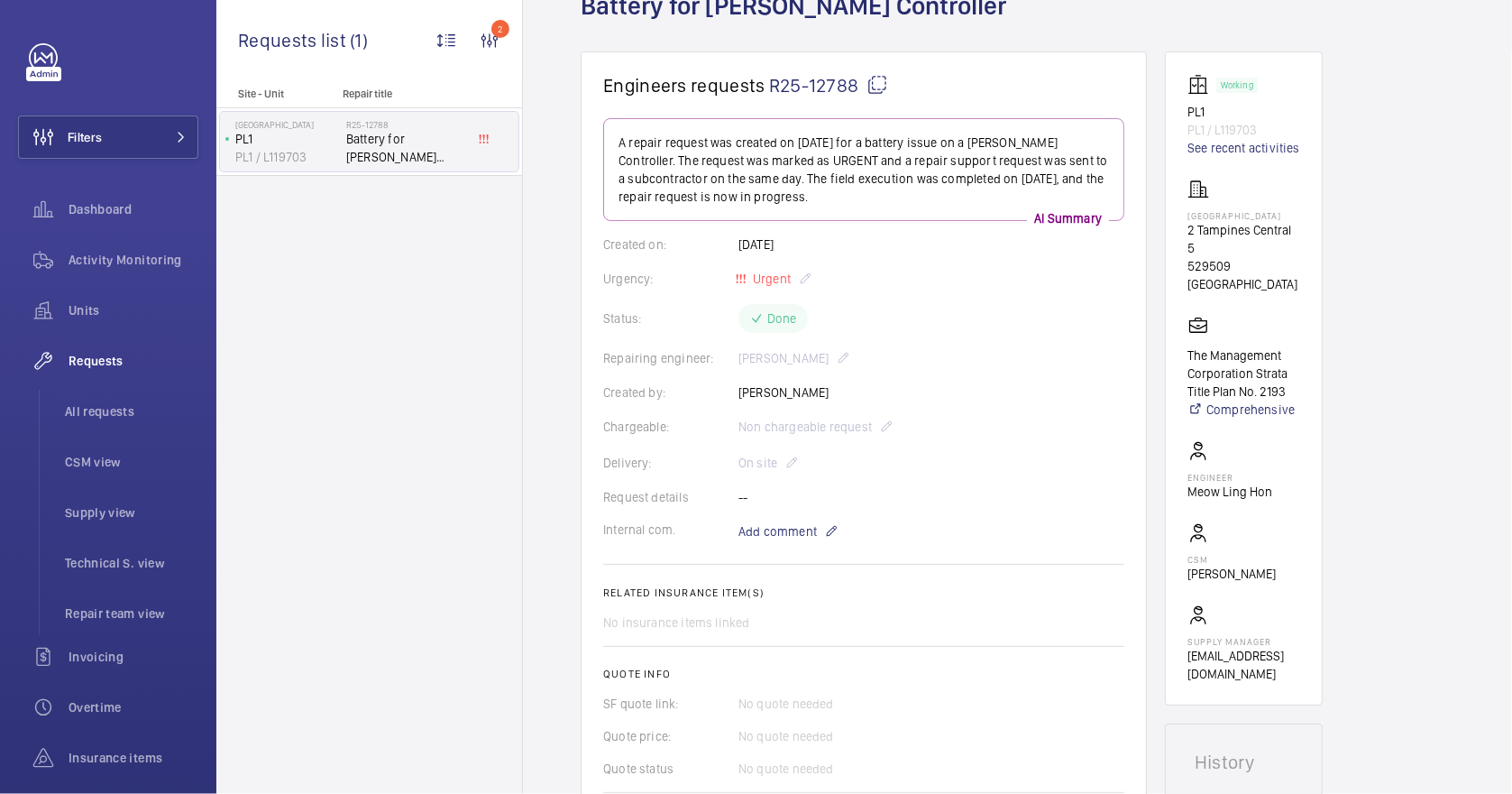
scroll to position [159, 0]
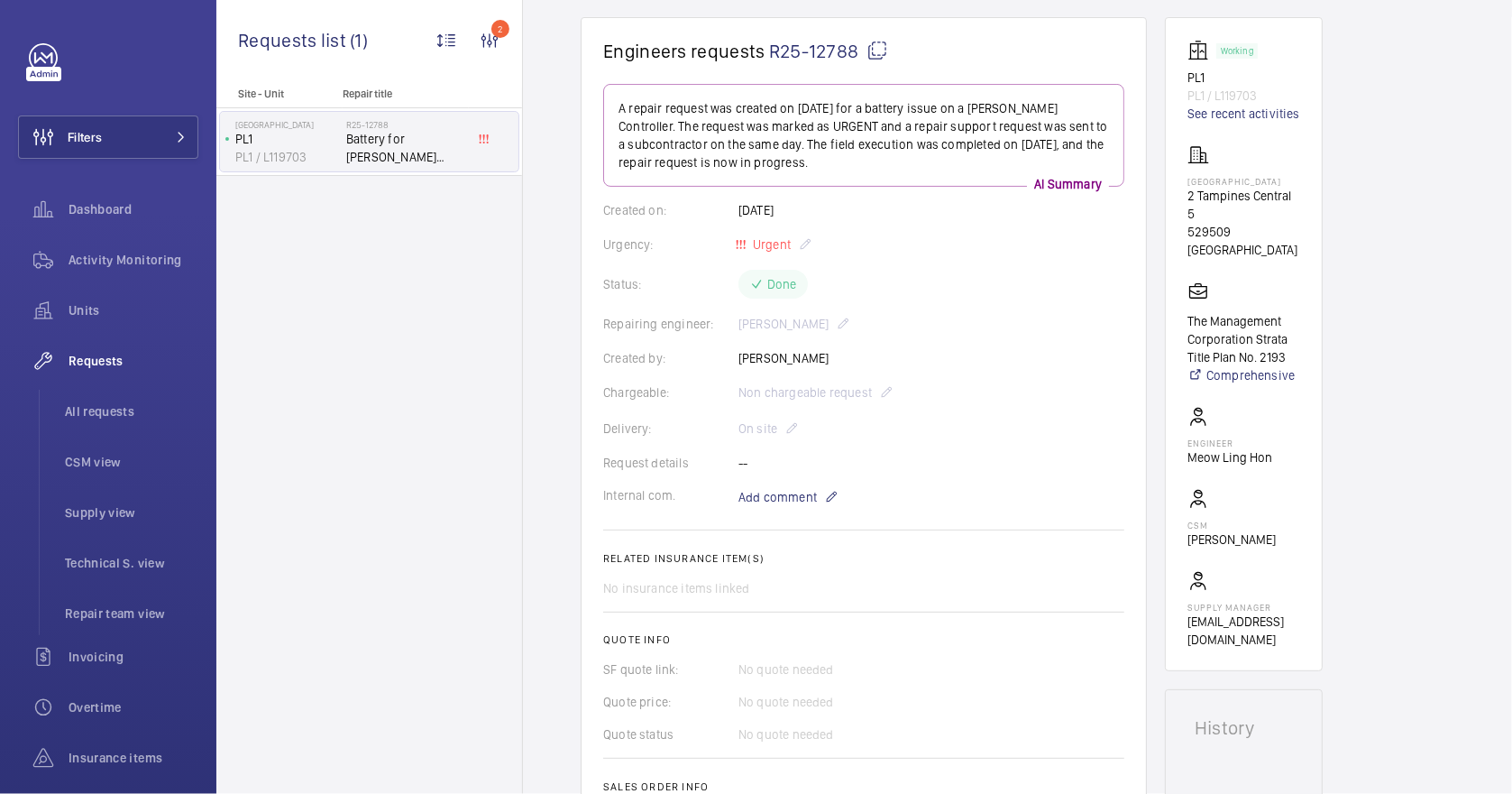
drag, startPoint x: 765, startPoint y: 52, endPoint x: 855, endPoint y: 62, distance: 90.6
click at [855, 62] on h1 "Engineers requests R25-12788" at bounding box center [830, 51] width 453 height 23
drag, startPoint x: 855, startPoint y: 62, endPoint x: 812, endPoint y: 53, distance: 43.9
copy span "R25-12788"
drag, startPoint x: 1273, startPoint y: 180, endPoint x: 1188, endPoint y: 186, distance: 85.2
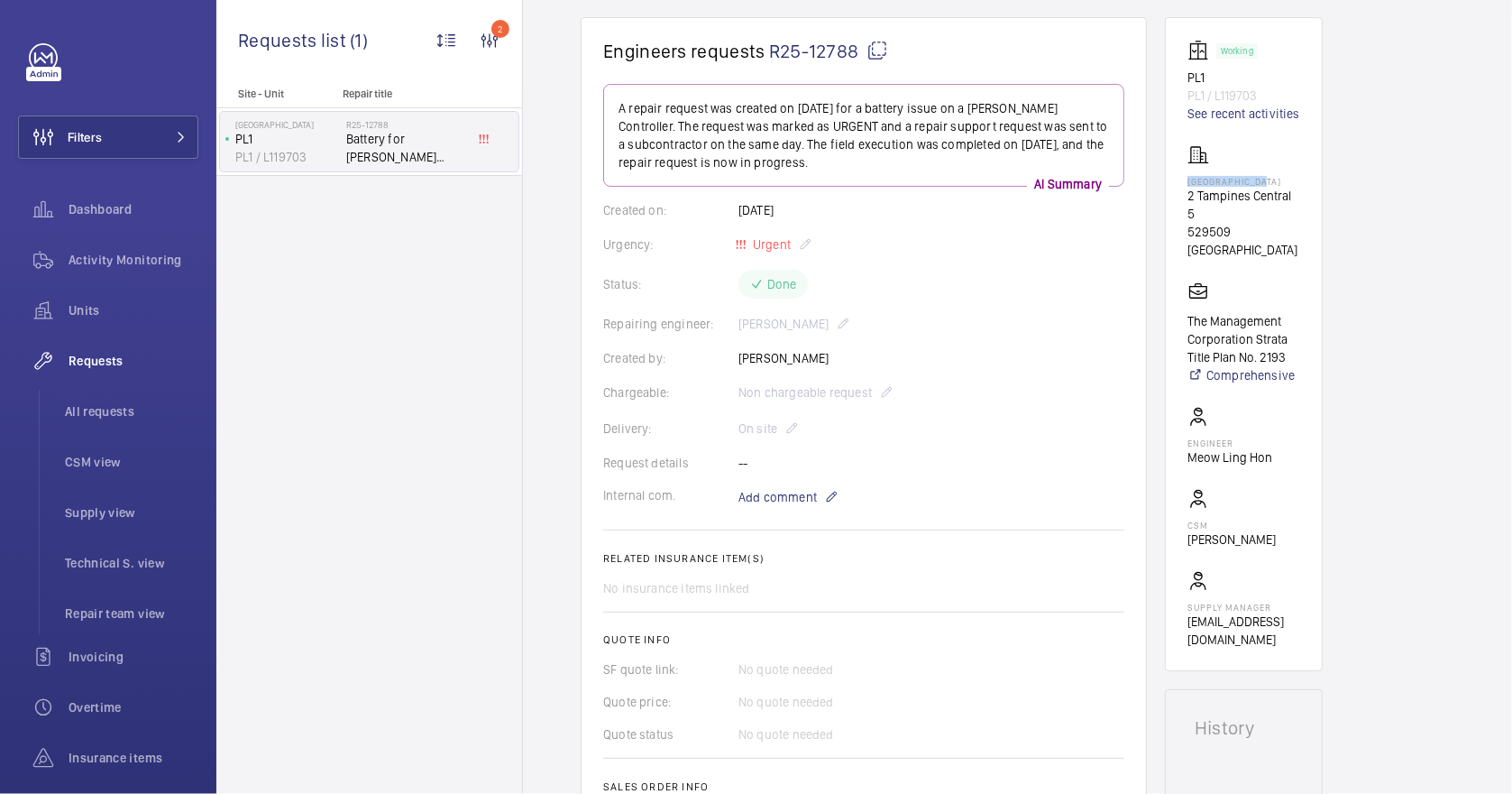
click at [1188, 186] on div "[GEOGRAPHIC_DATA] [STREET_ADDRESS]" at bounding box center [1243, 201] width 112 height 114
copy p "[GEOGRAPHIC_DATA]"
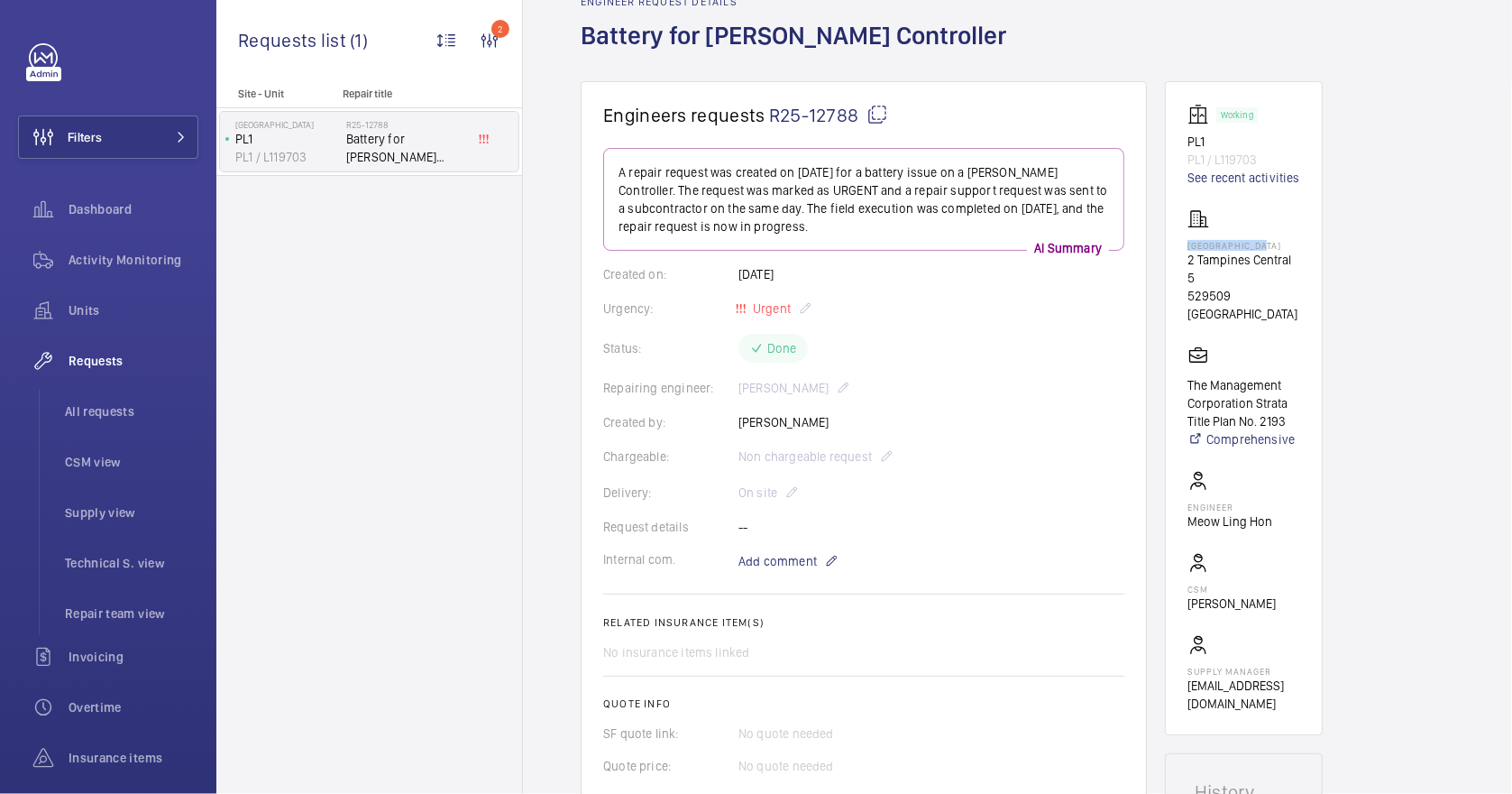
scroll to position [38, 0]
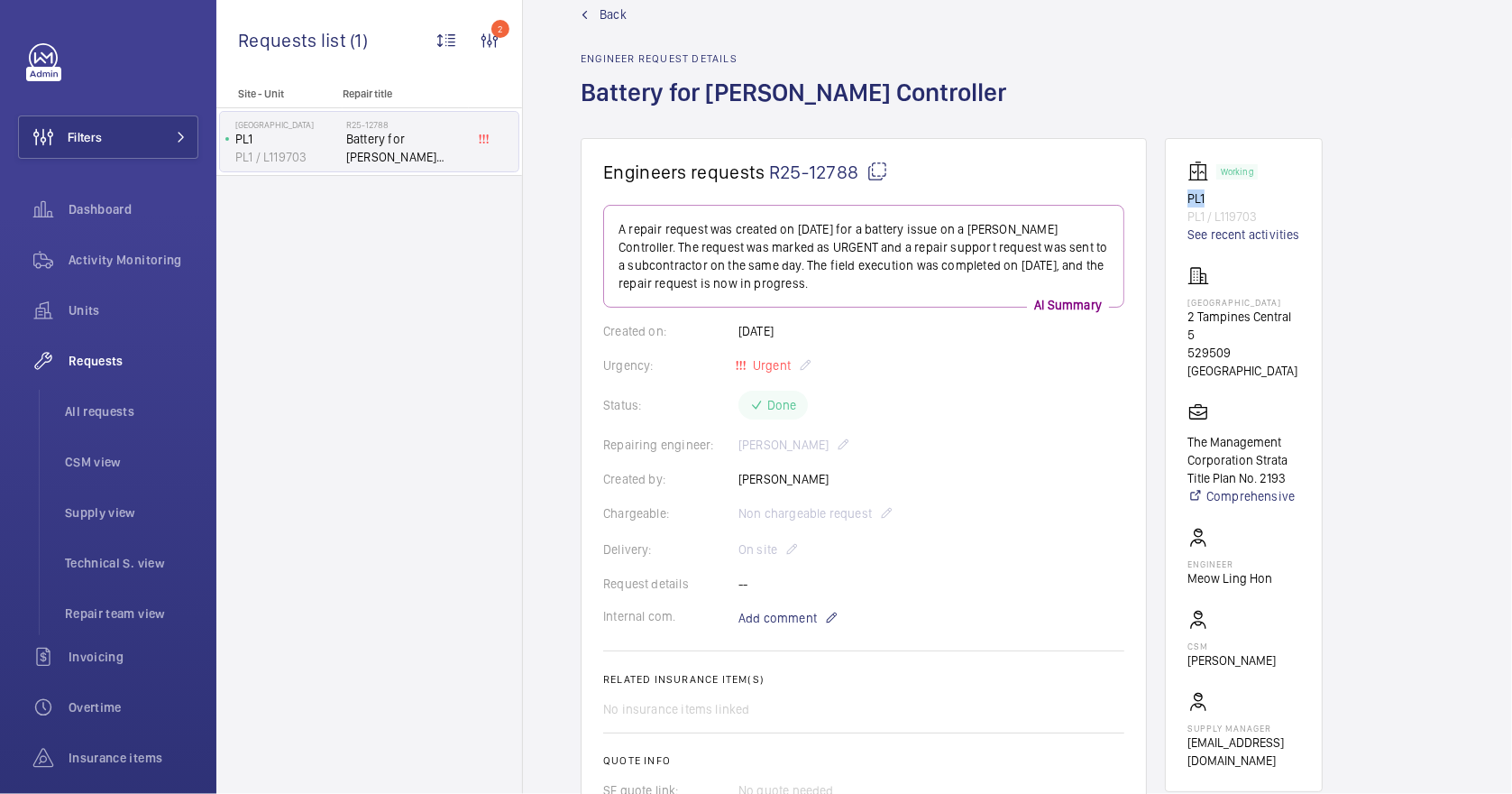
drag, startPoint x: 1206, startPoint y: 199, endPoint x: 1182, endPoint y: 198, distance: 24.0
click at [1182, 198] on wm-front-card "Working PL1 PL1 / L119703 See recent activities [GEOGRAPHIC_DATA] [GEOGRAPHIC_D…" at bounding box center [1243, 465] width 158 height 654
drag, startPoint x: 1182, startPoint y: 198, endPoint x: 1192, endPoint y: 203, distance: 11.2
copy p "PL1"
